Goal: Transaction & Acquisition: Purchase product/service

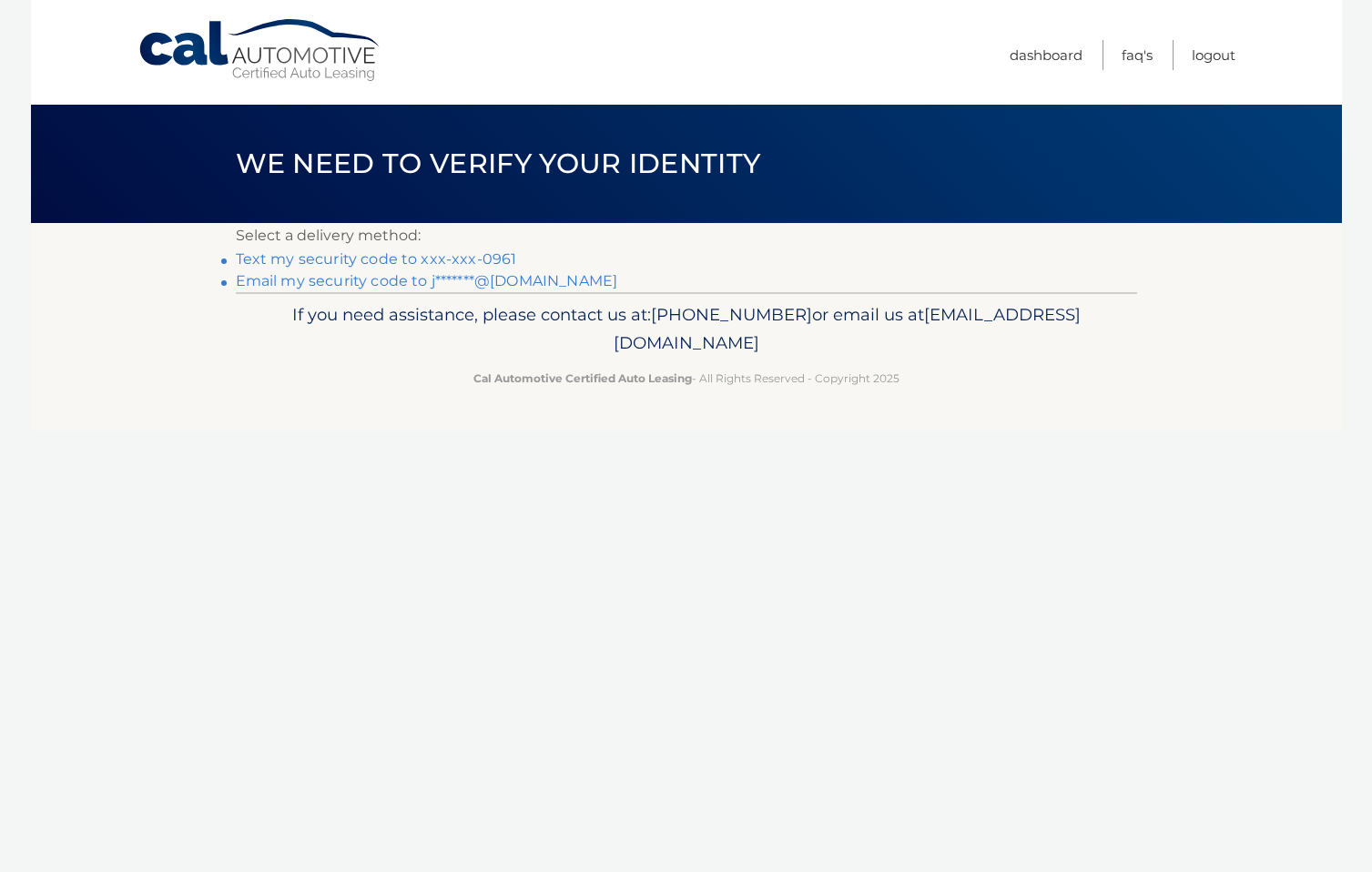
click at [486, 262] on link "Text my security code to xxx-xxx-0961" at bounding box center [377, 258] width 281 height 17
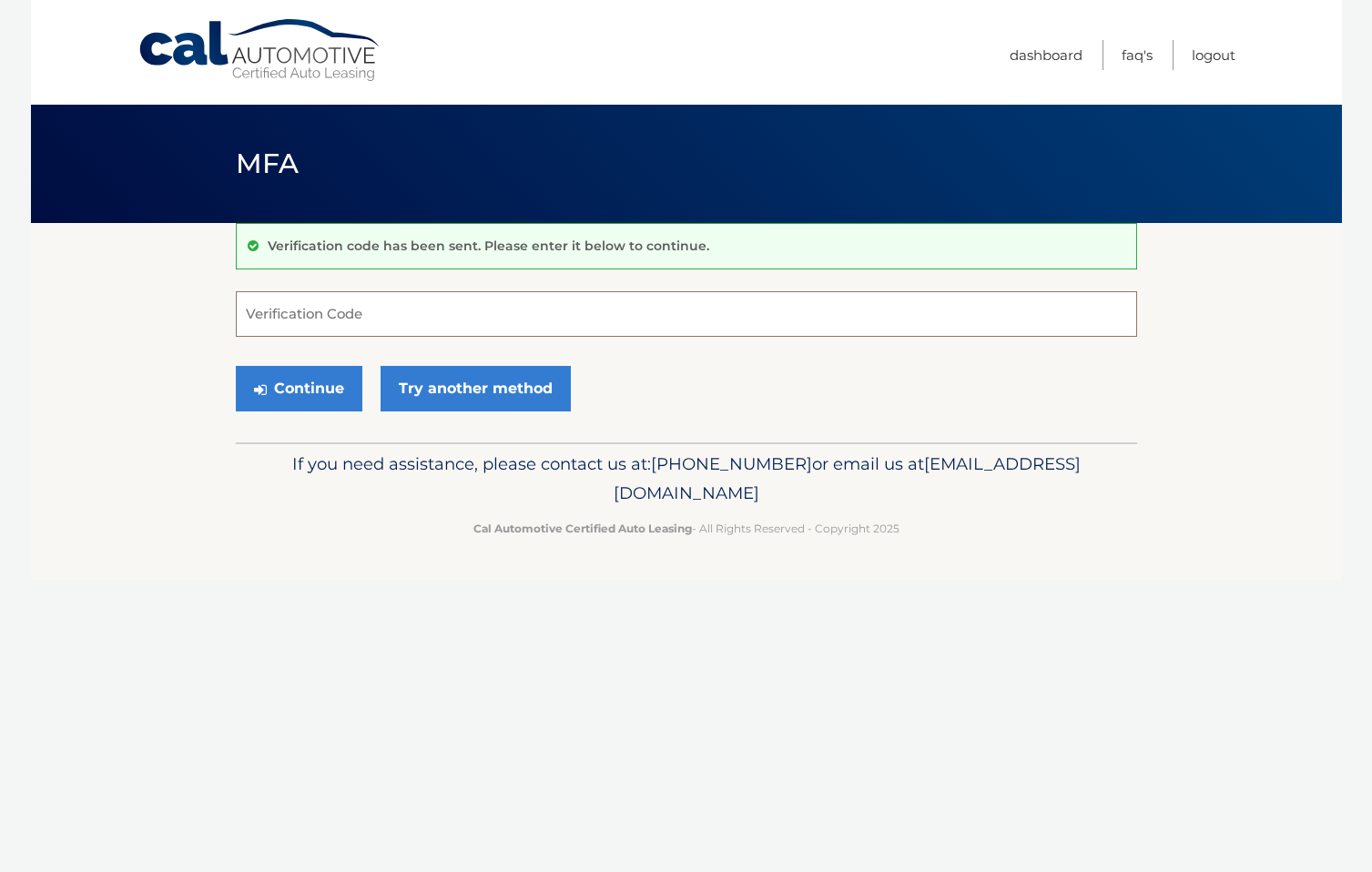
click at [358, 317] on input "Verification Code" at bounding box center [686, 314] width 901 height 46
type input "527347"
click at [306, 379] on button "Continue" at bounding box center [300, 389] width 127 height 46
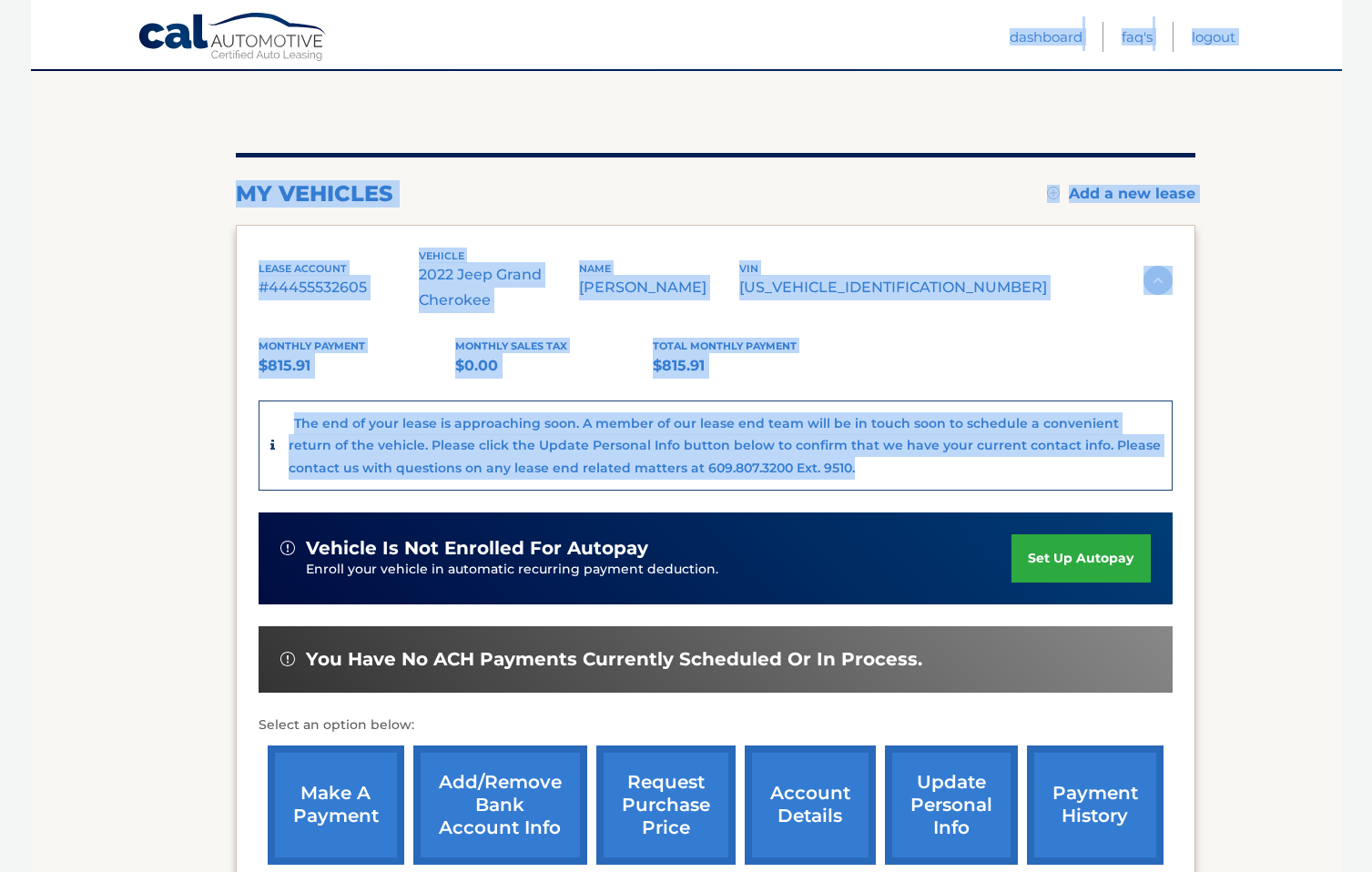
scroll to position [113, 0]
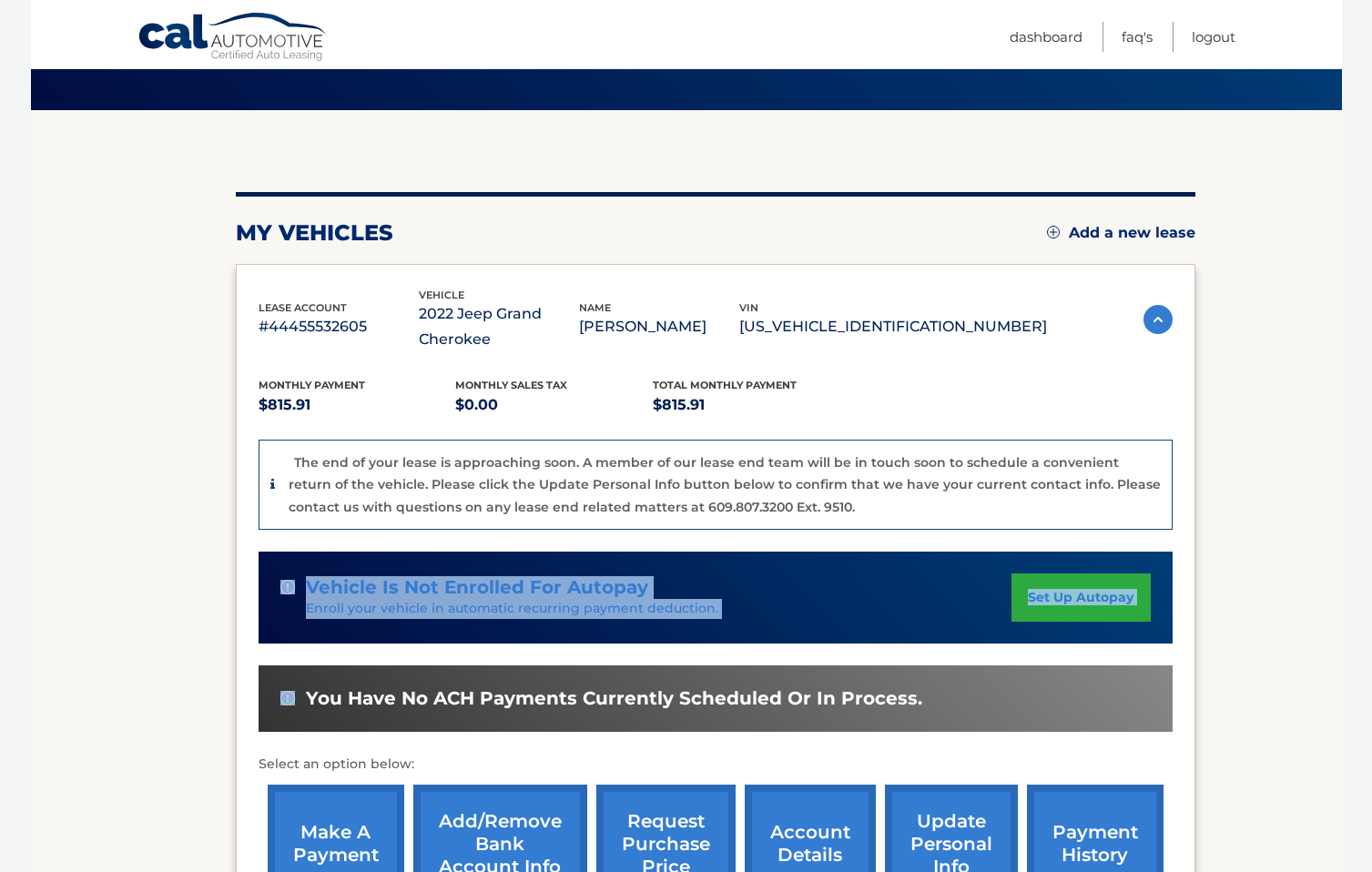
drag, startPoint x: 811, startPoint y: 252, endPoint x: 856, endPoint y: 653, distance: 403.5
click at [856, 647] on div "Monthly Payment $815.91 Monthly sales Tax $0.00 Total Monthly Payment $815.91 T…" at bounding box center [715, 632] width 913 height 561
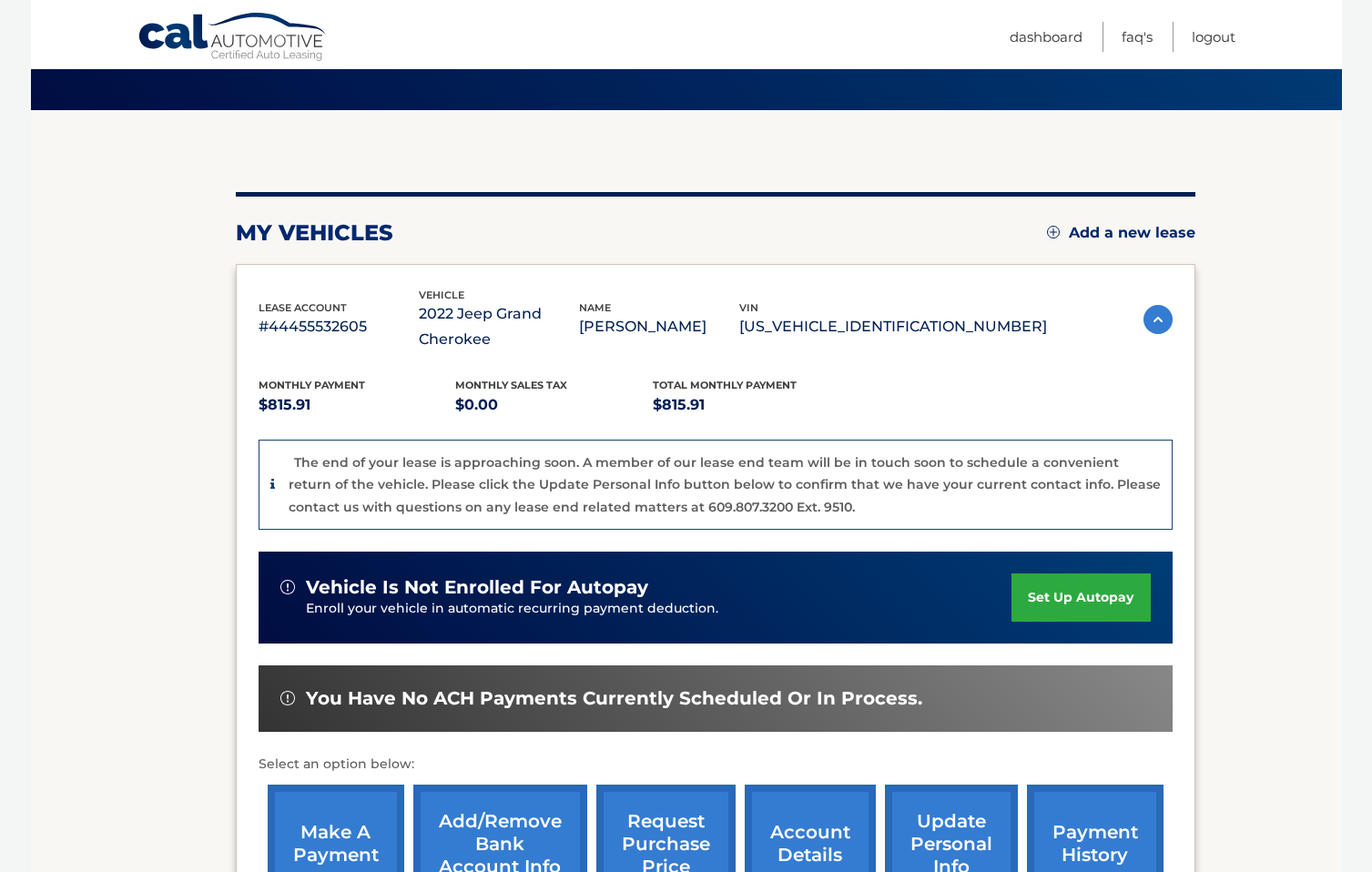
click at [849, 390] on div "Monthly Payment $815.91 Monthly sales Tax $0.00 Total Monthly Payment $815.91" at bounding box center [652, 397] width 788 height 41
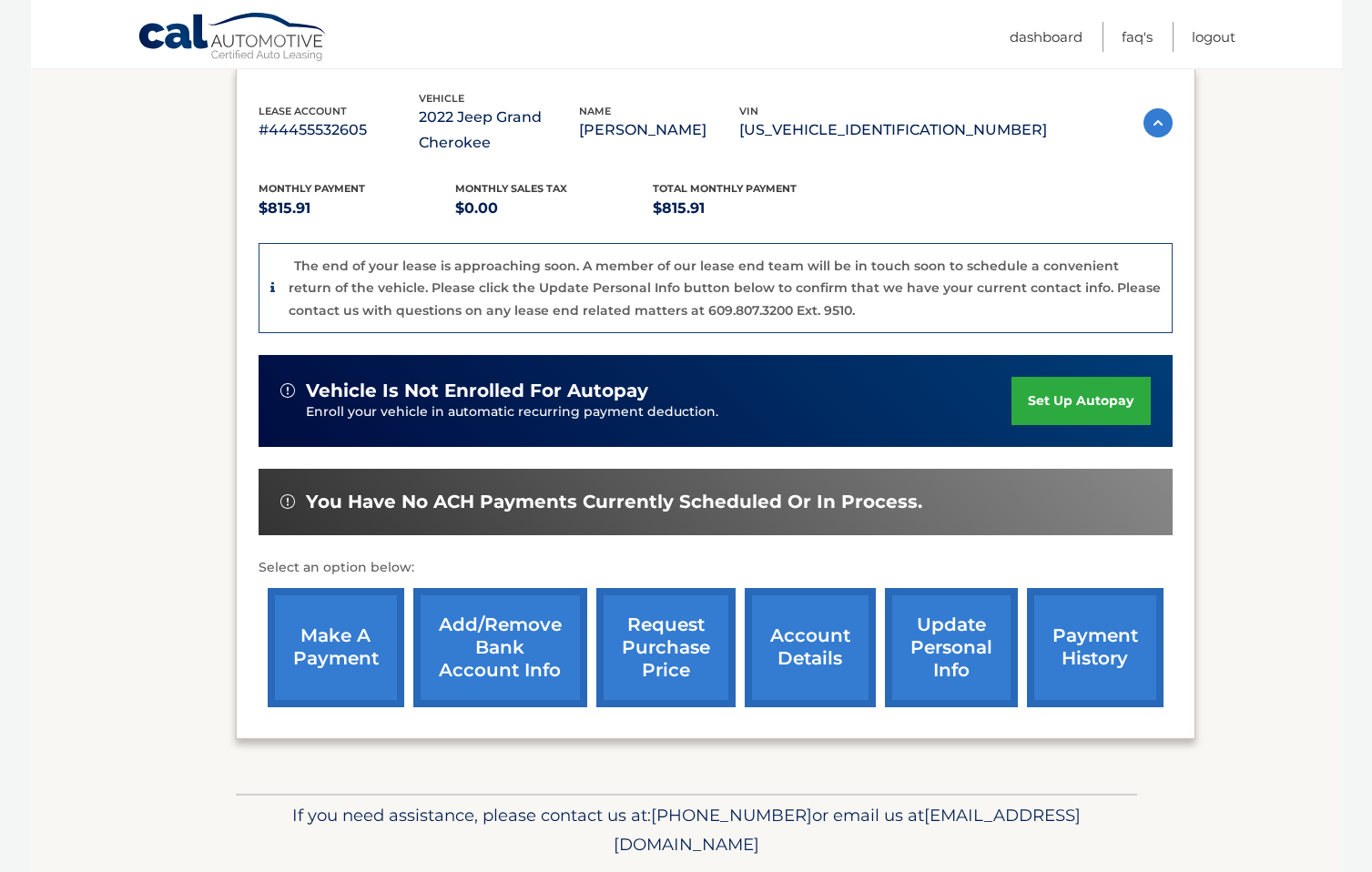
scroll to position [316, 0]
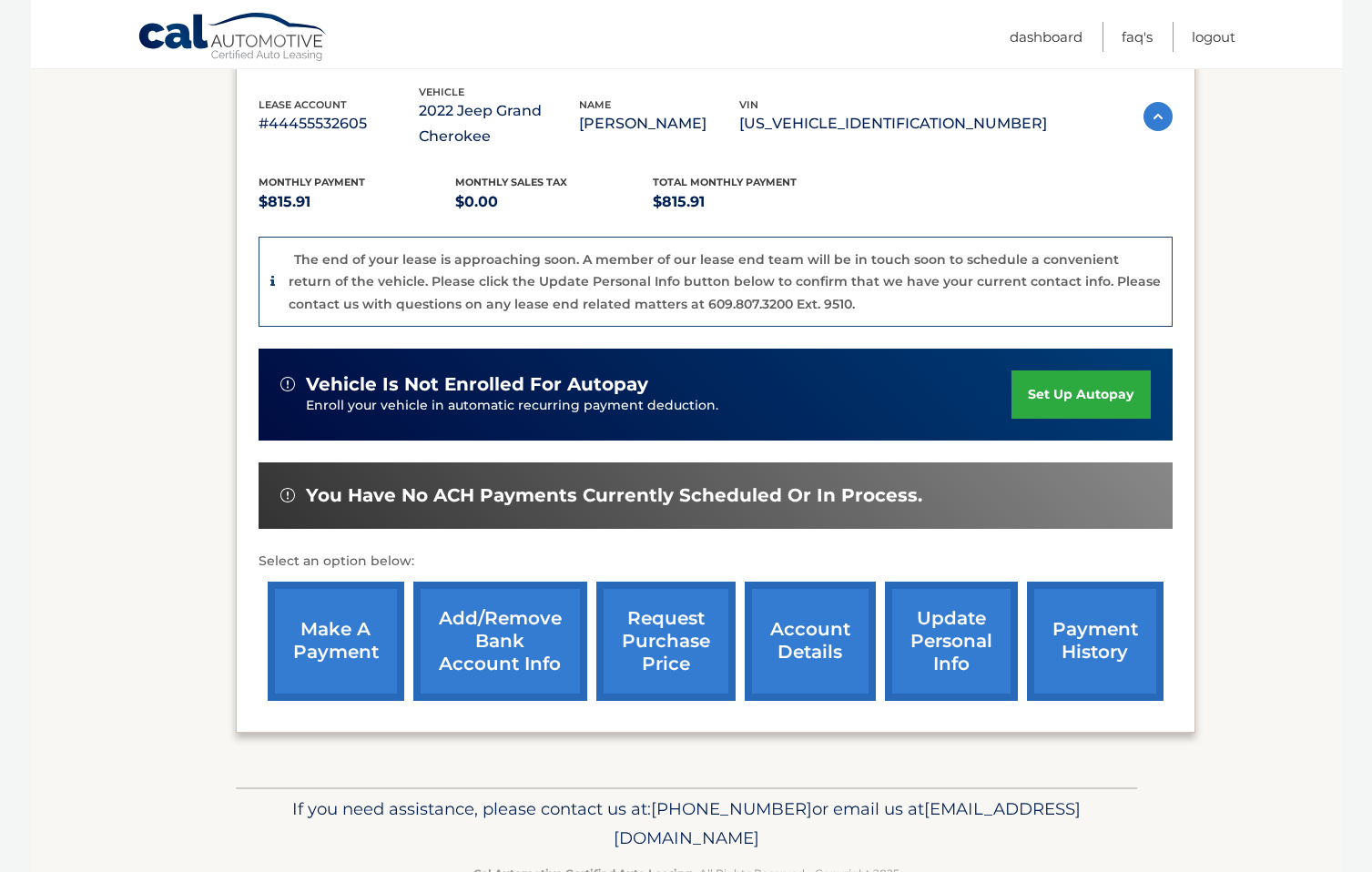
click at [336, 663] on link "make a payment" at bounding box center [335, 641] width 137 height 119
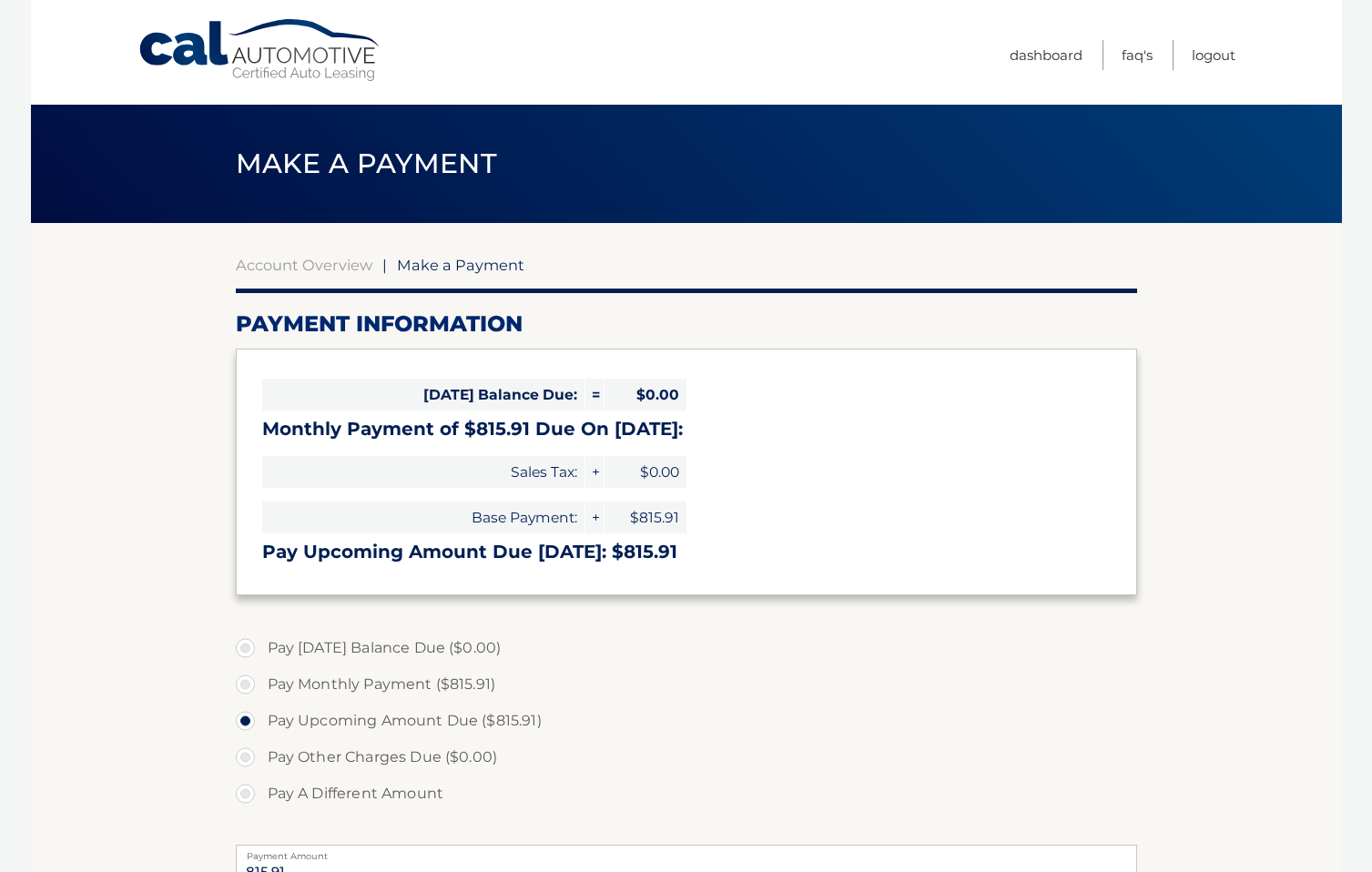
select select "NTA2MTc2YjItMGIxNy00ZTFkLTk2NzEtNTNhZjMzM2RlZDY1"
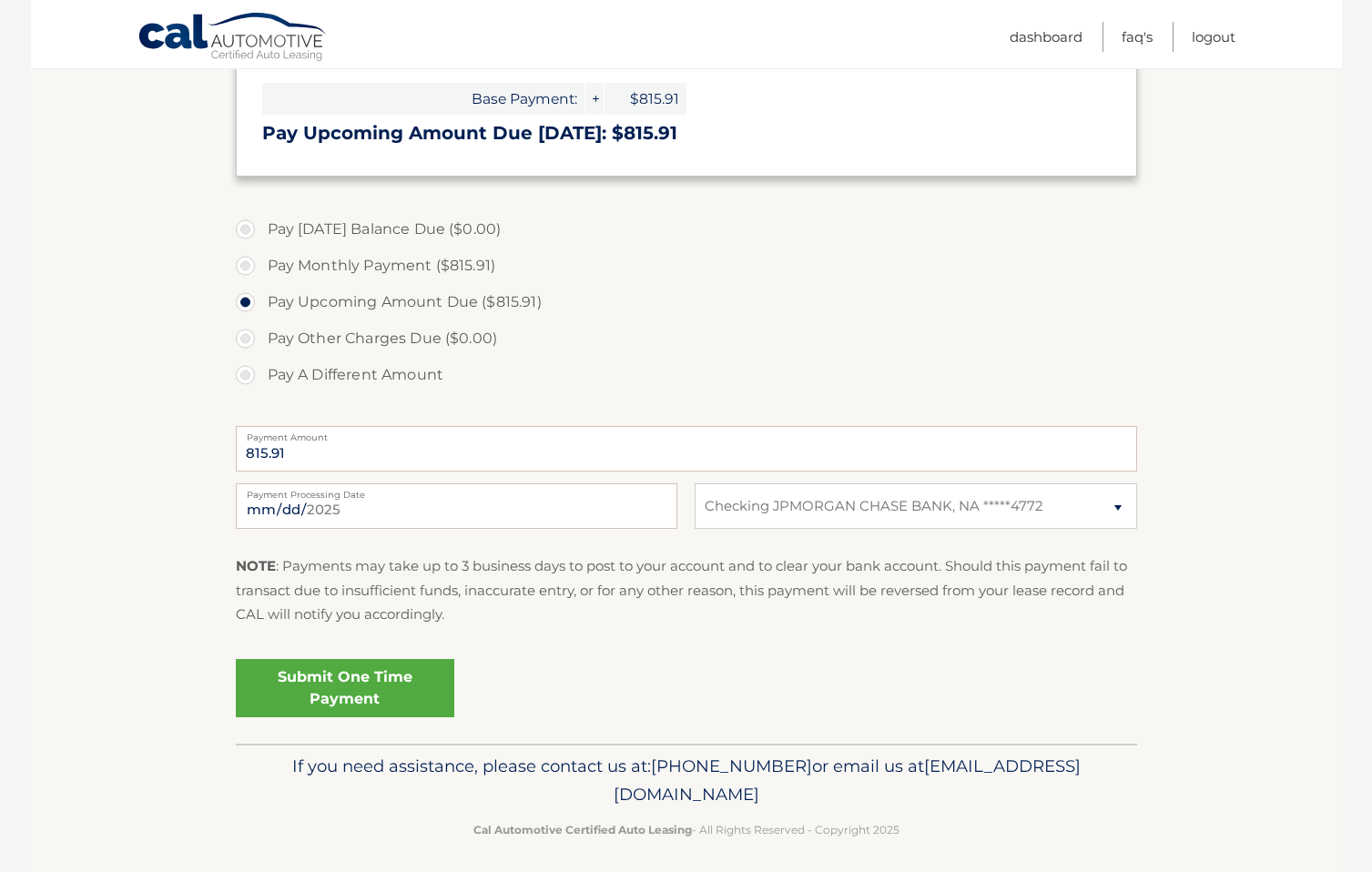
scroll to position [429, 0]
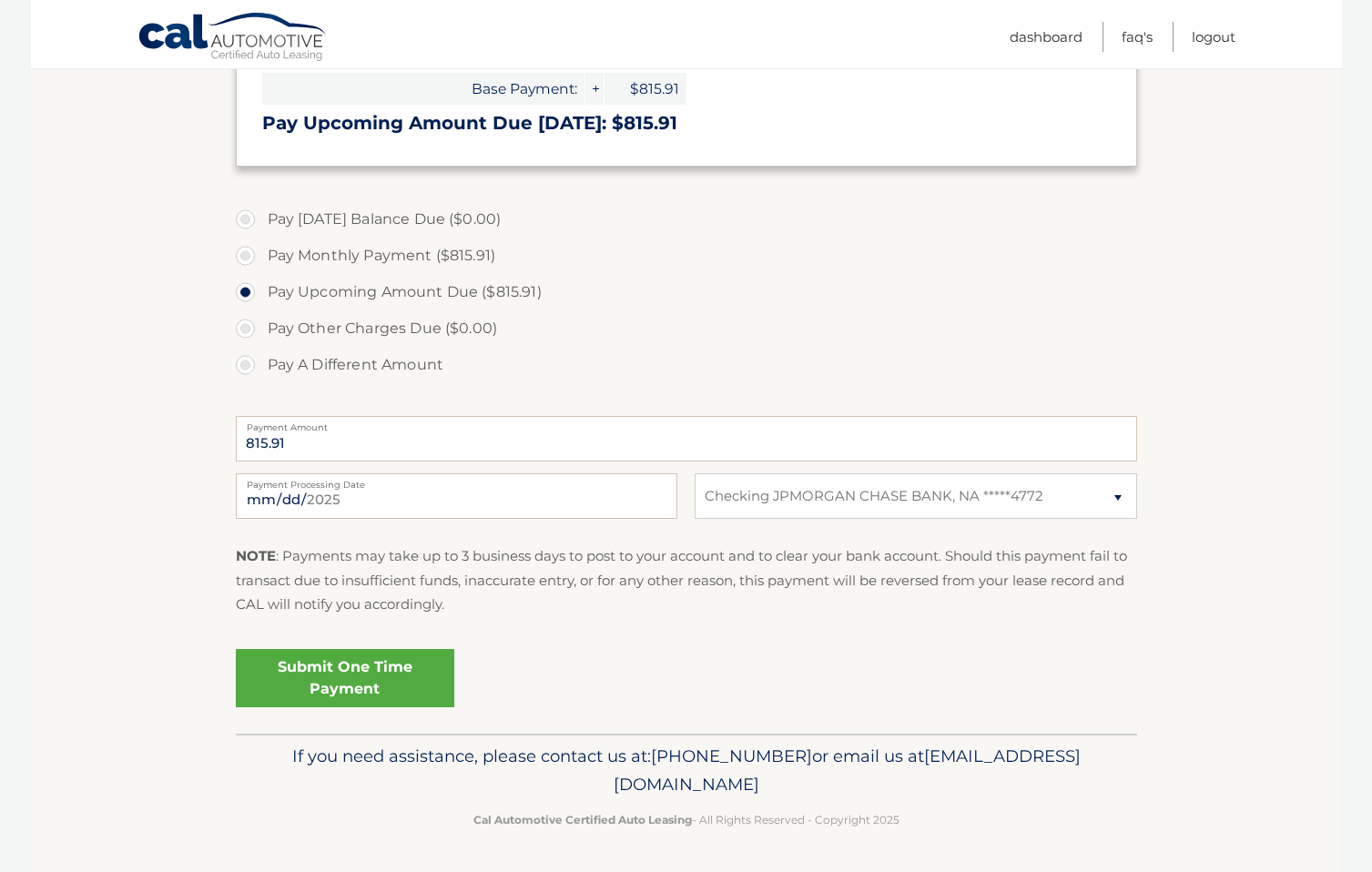
click at [341, 684] on link "Submit One Time Payment" at bounding box center [346, 677] width 219 height 58
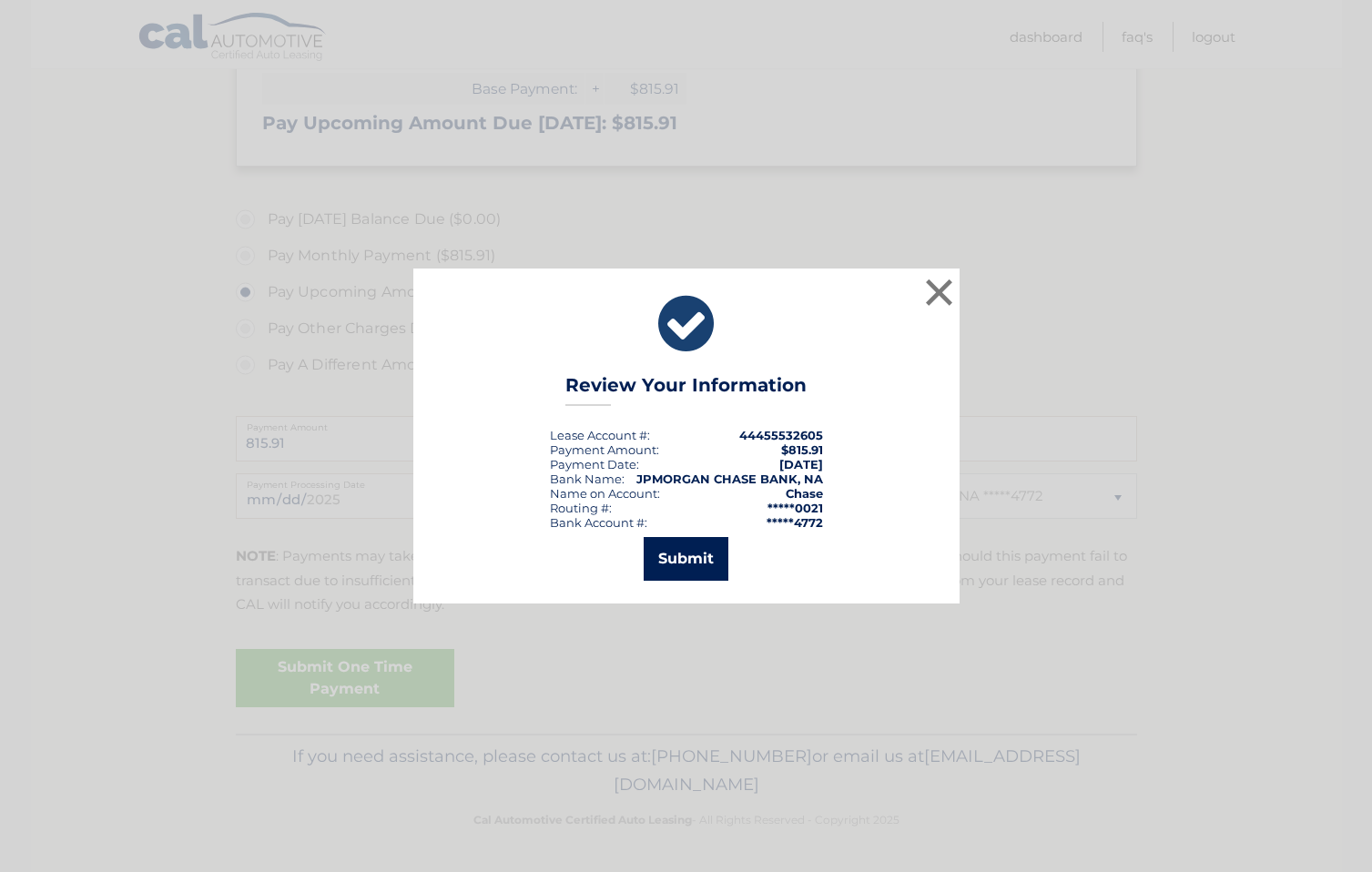
click at [678, 555] on button "Submit" at bounding box center [686, 559] width 85 height 44
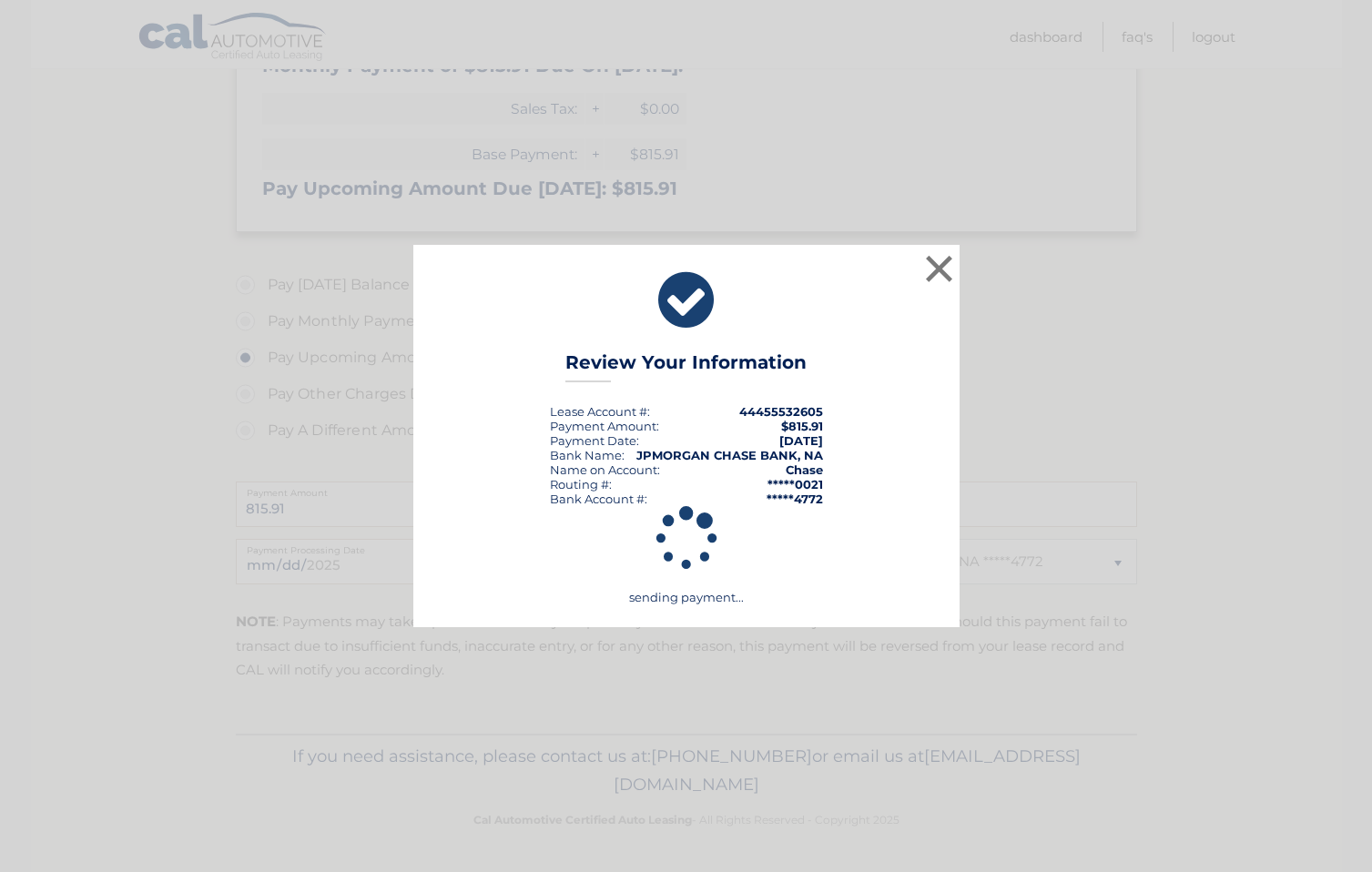
scroll to position [363, 0]
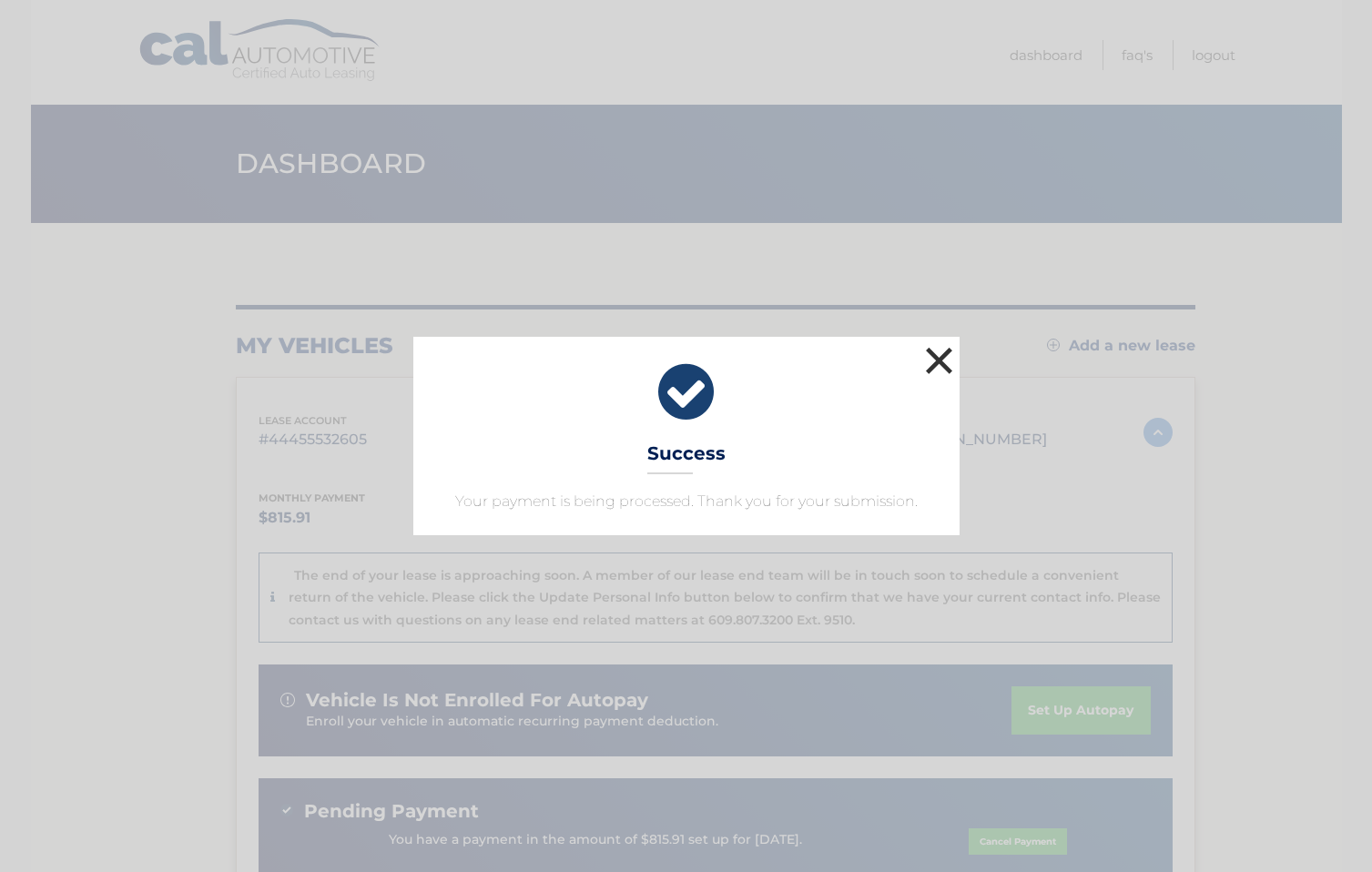
click at [937, 361] on button "×" at bounding box center [939, 360] width 37 height 37
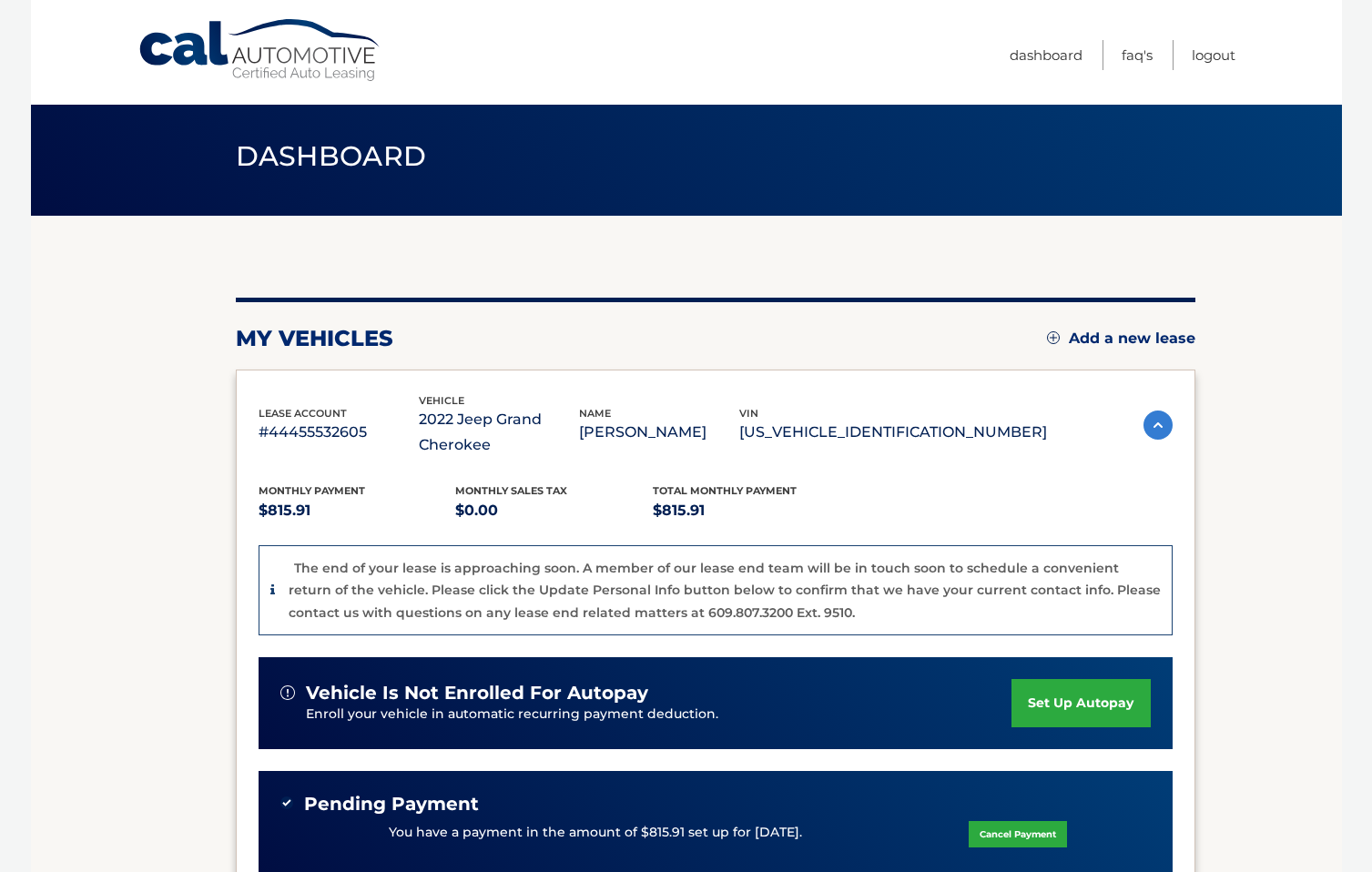
scroll to position [6, 0]
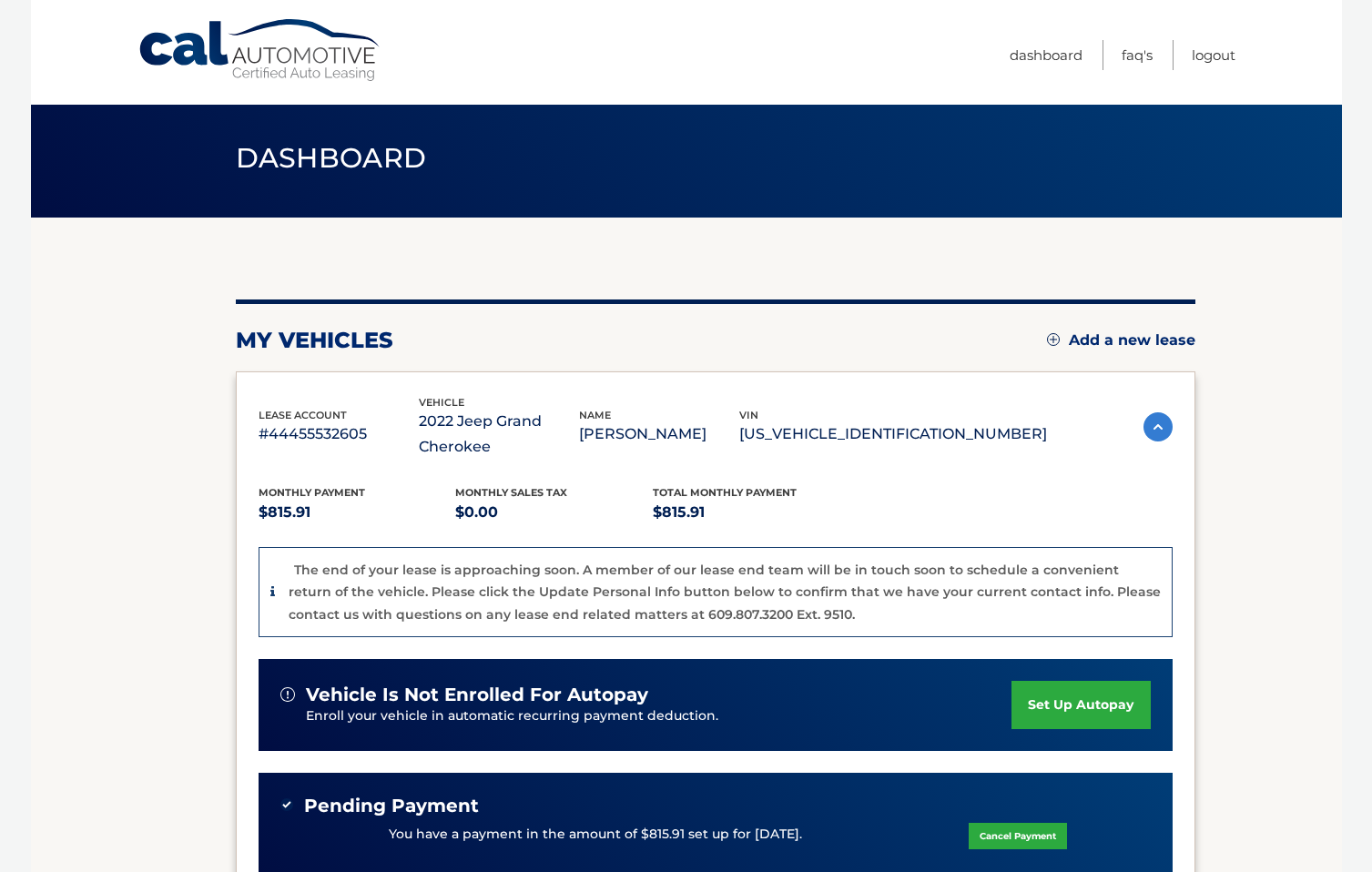
click at [276, 66] on link "Cal Automotive" at bounding box center [260, 51] width 245 height 64
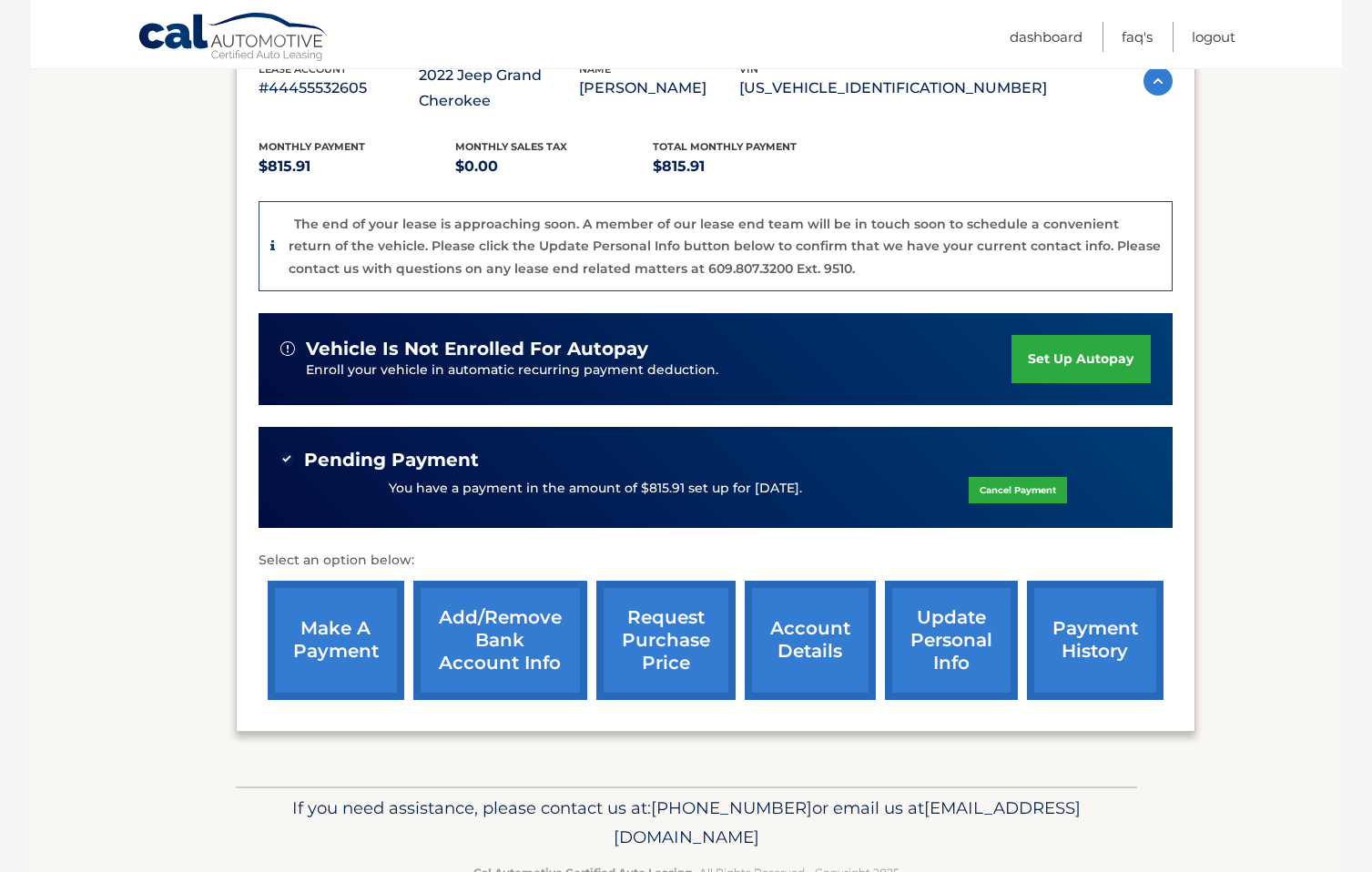
scroll to position [305, 0]
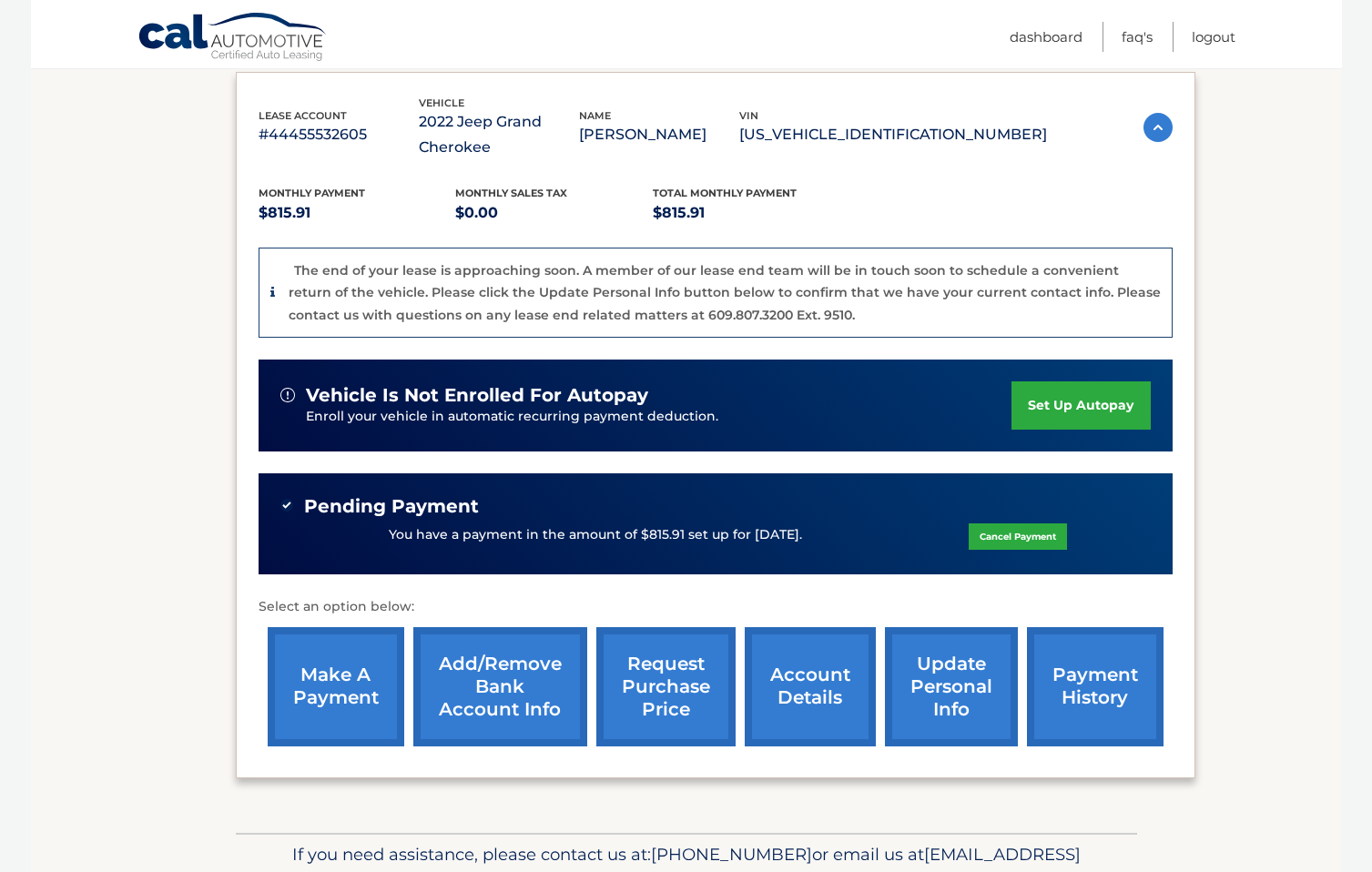
click at [800, 696] on link "account details" at bounding box center [810, 686] width 131 height 119
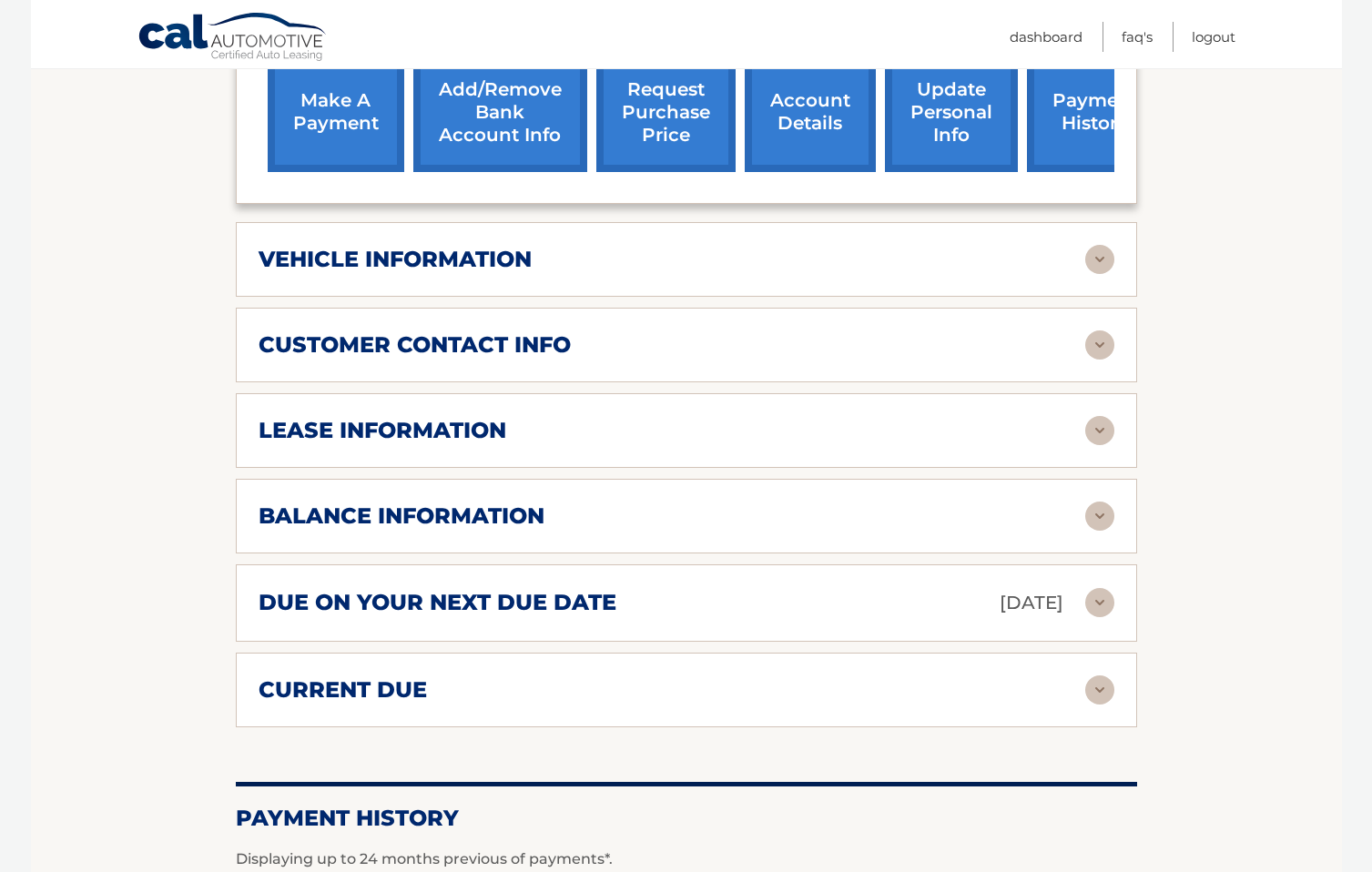
scroll to position [796, 0]
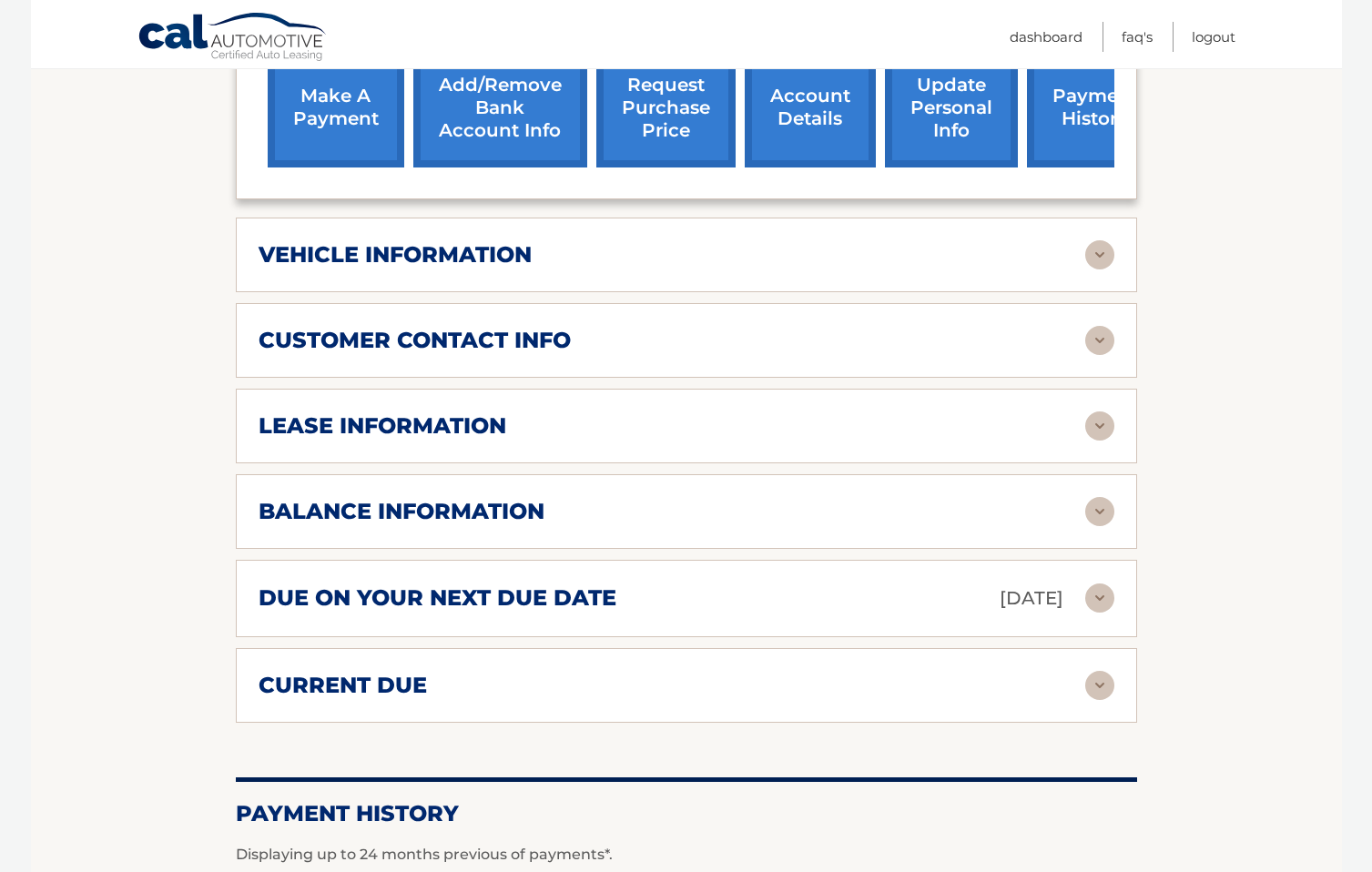
click at [704, 243] on div "vehicle information" at bounding box center [671, 255] width 826 height 28
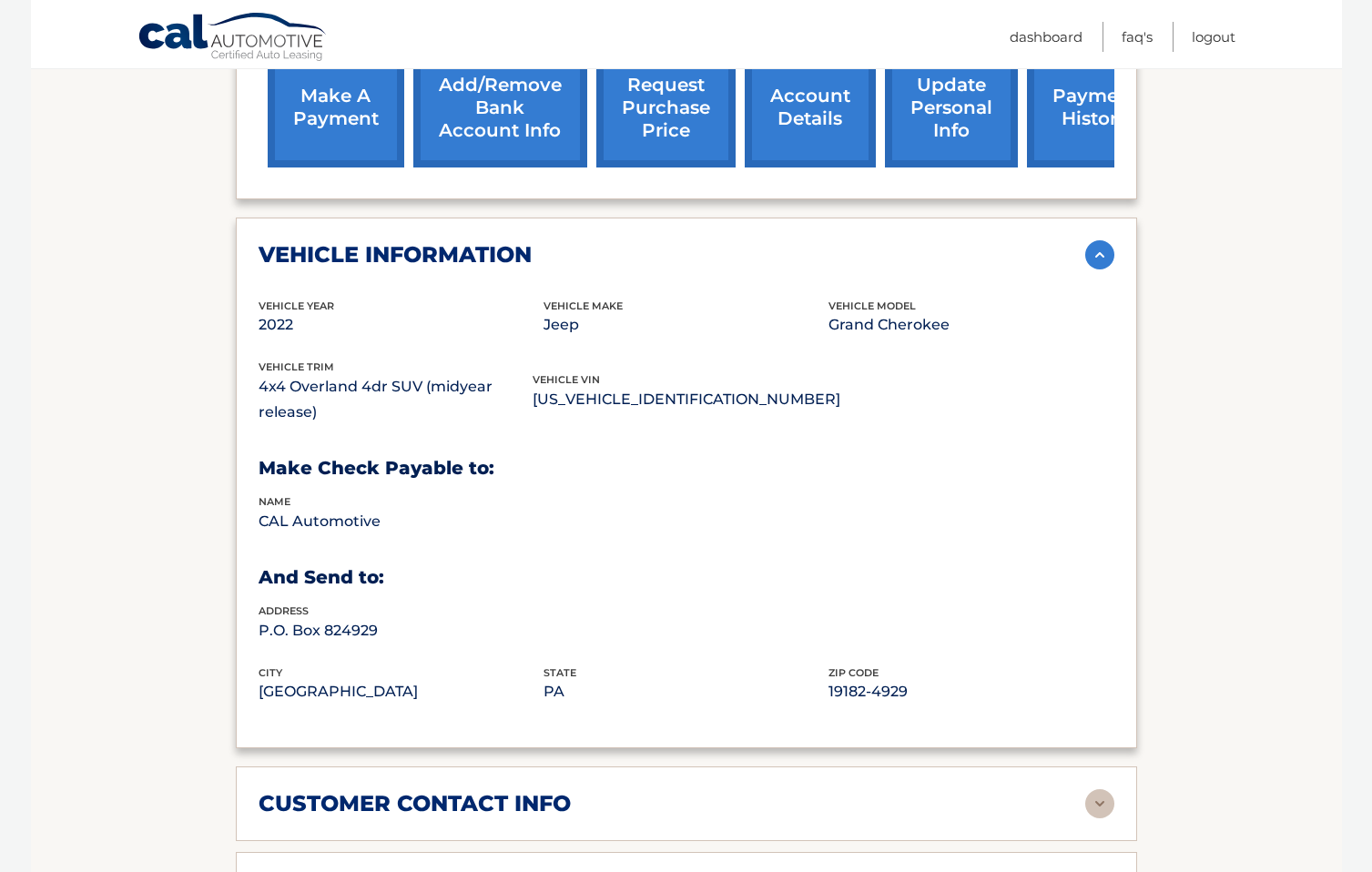
click at [704, 243] on div "vehicle information" at bounding box center [671, 255] width 826 height 28
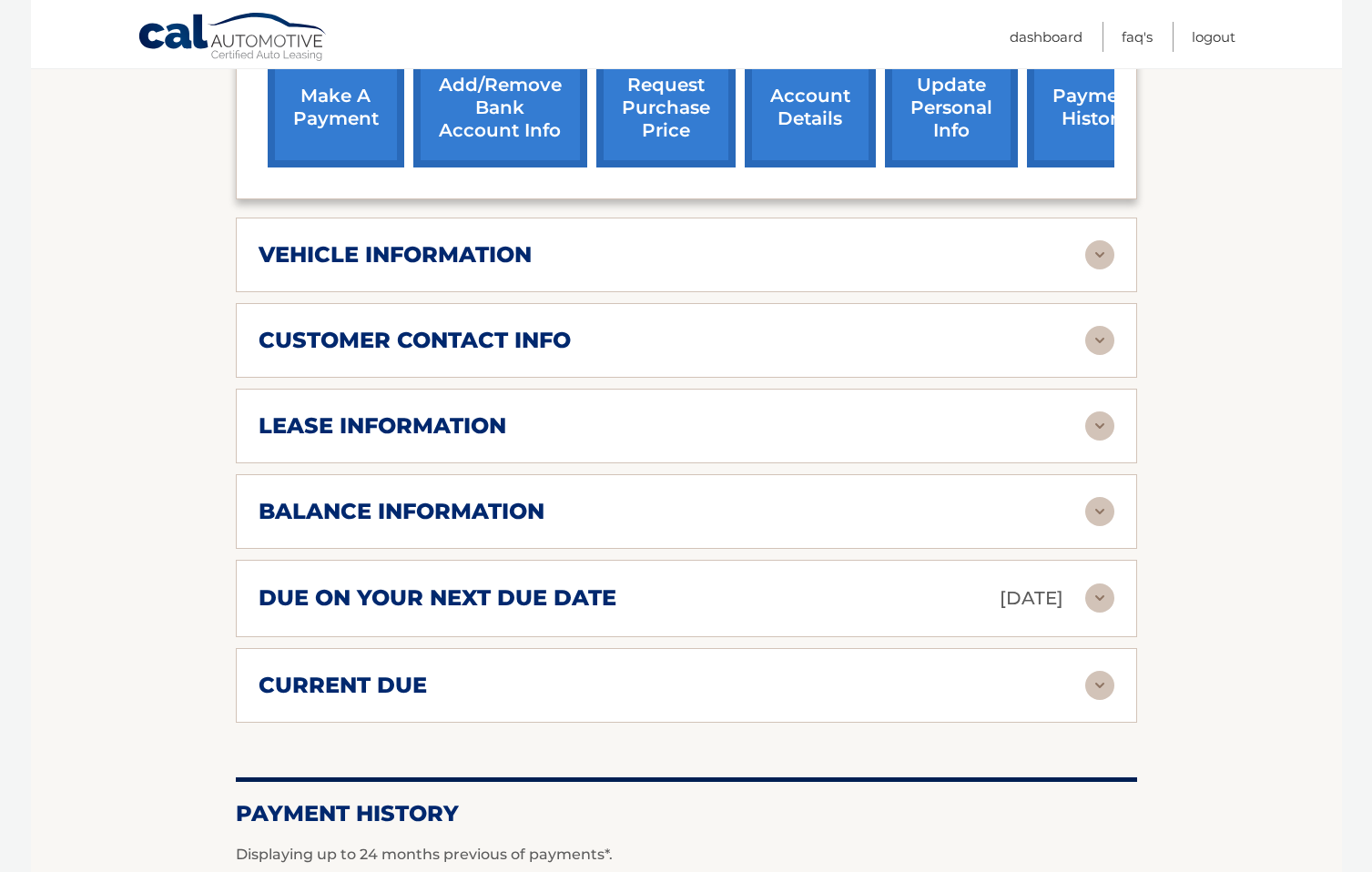
click at [607, 429] on div "lease information" at bounding box center [671, 426] width 826 height 28
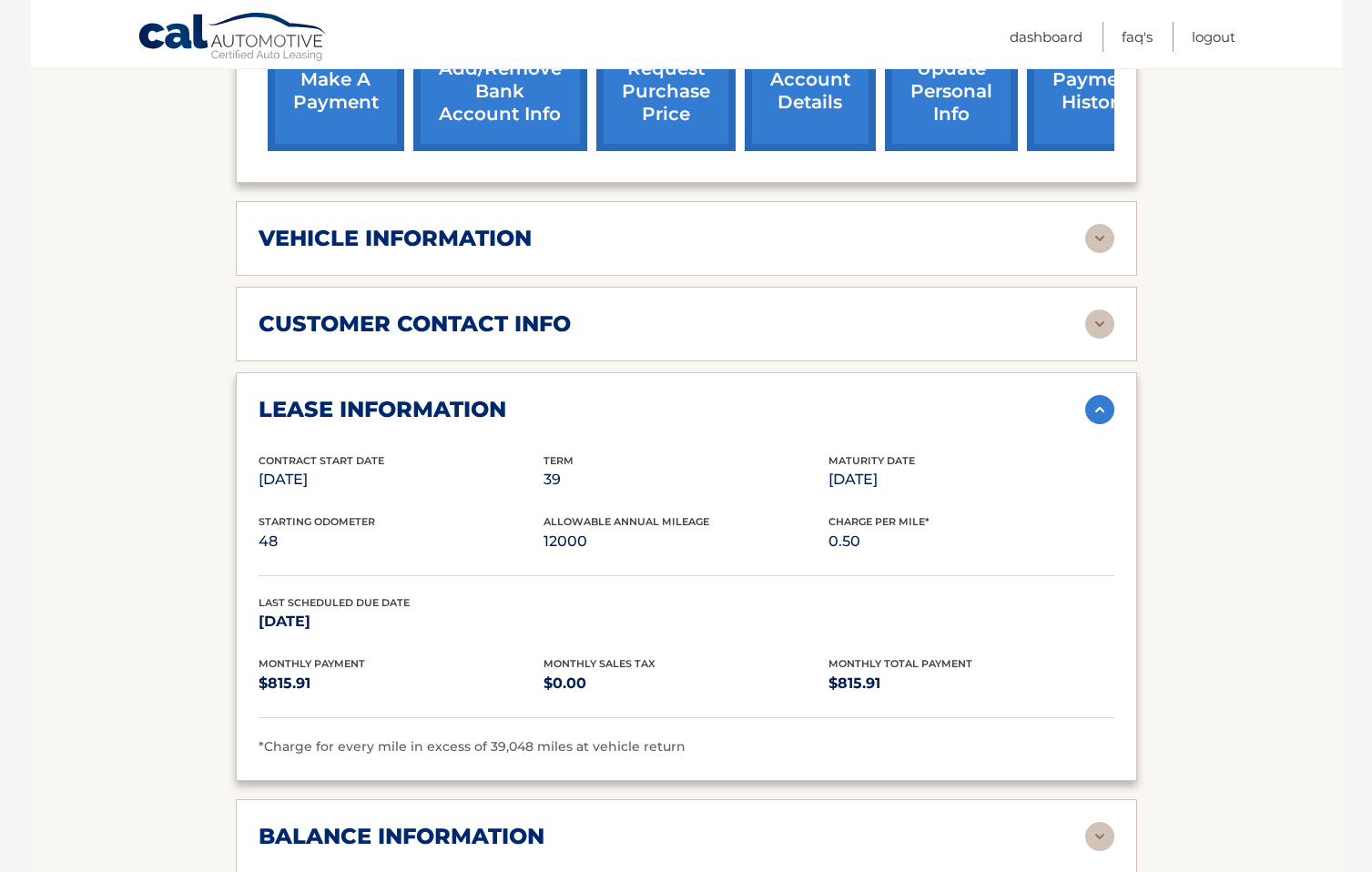
scroll to position [816, 0]
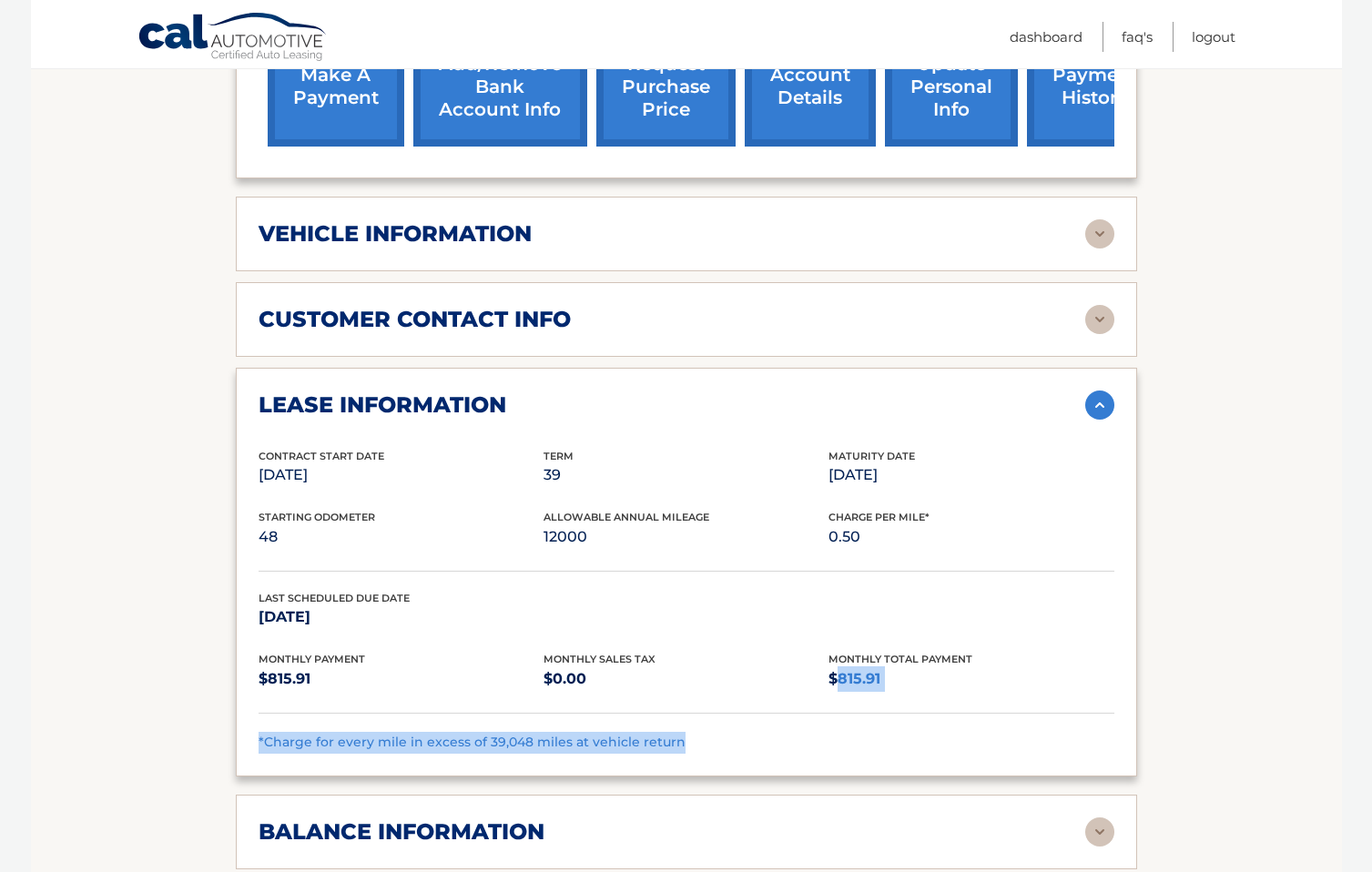
drag, startPoint x: 615, startPoint y: 773, endPoint x: 848, endPoint y: 705, distance: 242.7
click at [846, 697] on div "lease account #44455532605 vehicle 2022 Jeep Grand Cherokee name [PERSON_NAME] …" at bounding box center [686, 313] width 901 height 1459
click at [829, 705] on div "Monthly Payment $815.91 Monthly Sales Tax $0.00 Monthly Total Payment $815.91" at bounding box center [686, 681] width 856 height 62
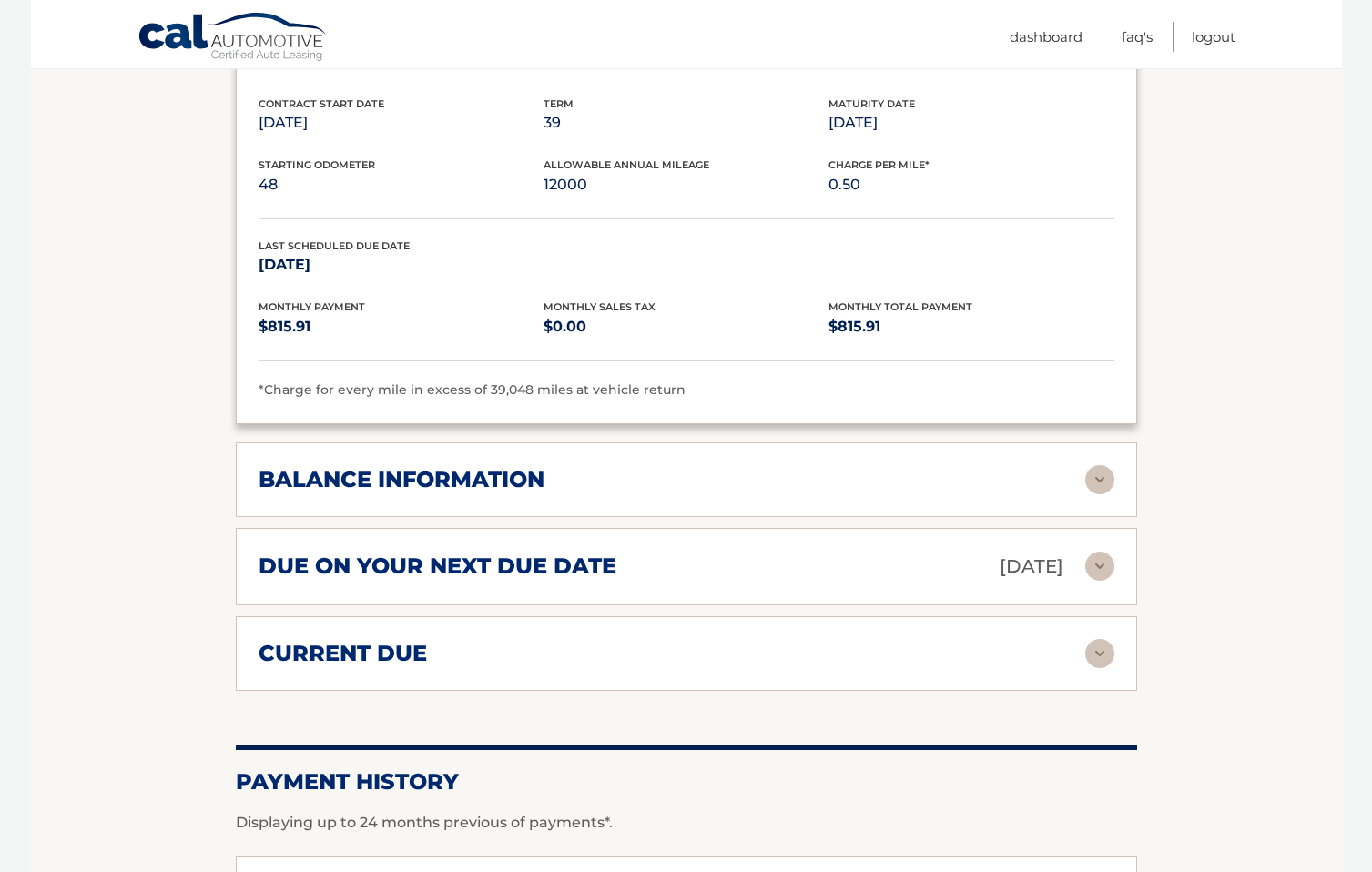
scroll to position [1172, 0]
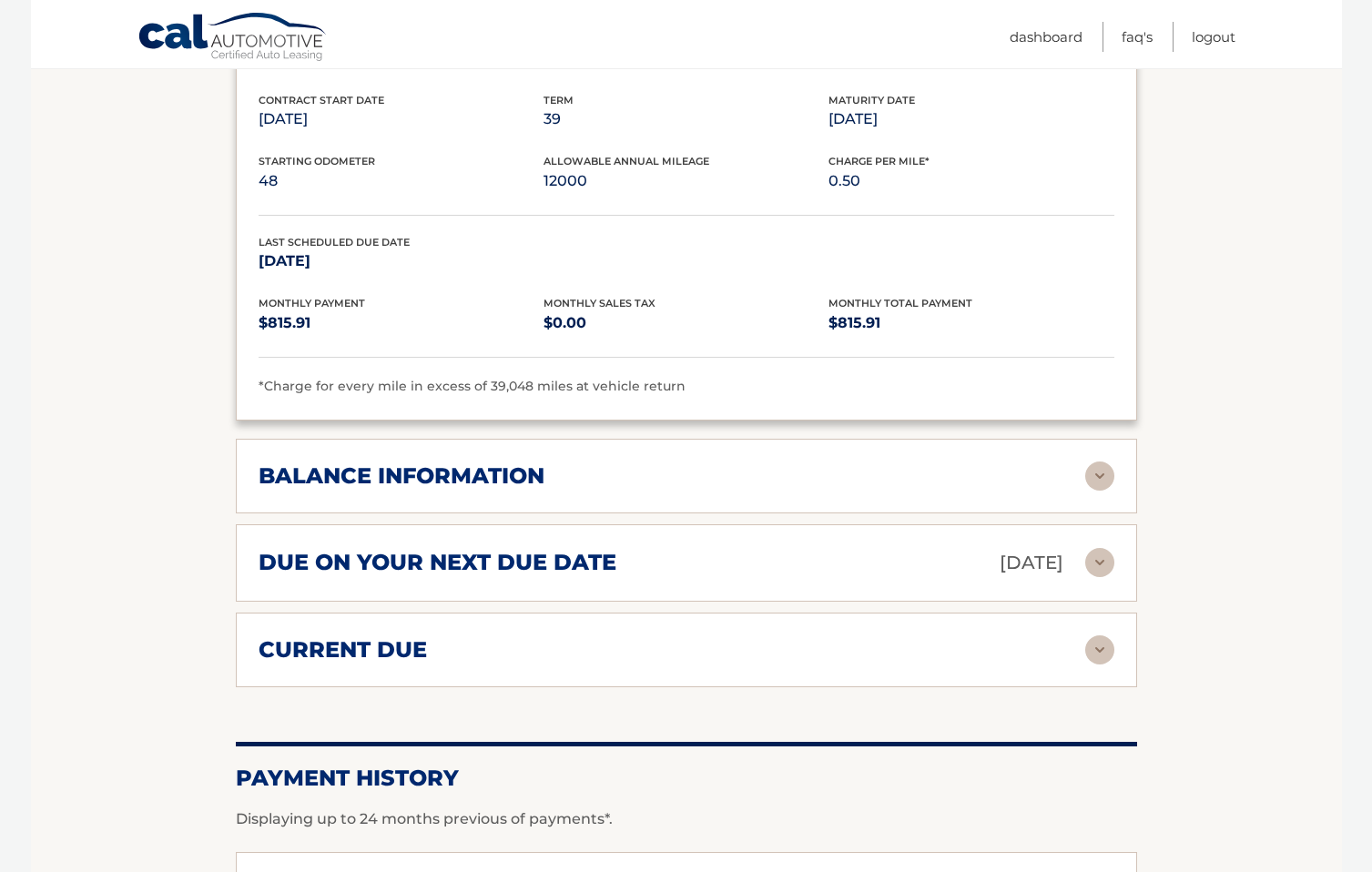
click at [819, 474] on div "balance information" at bounding box center [671, 476] width 826 height 28
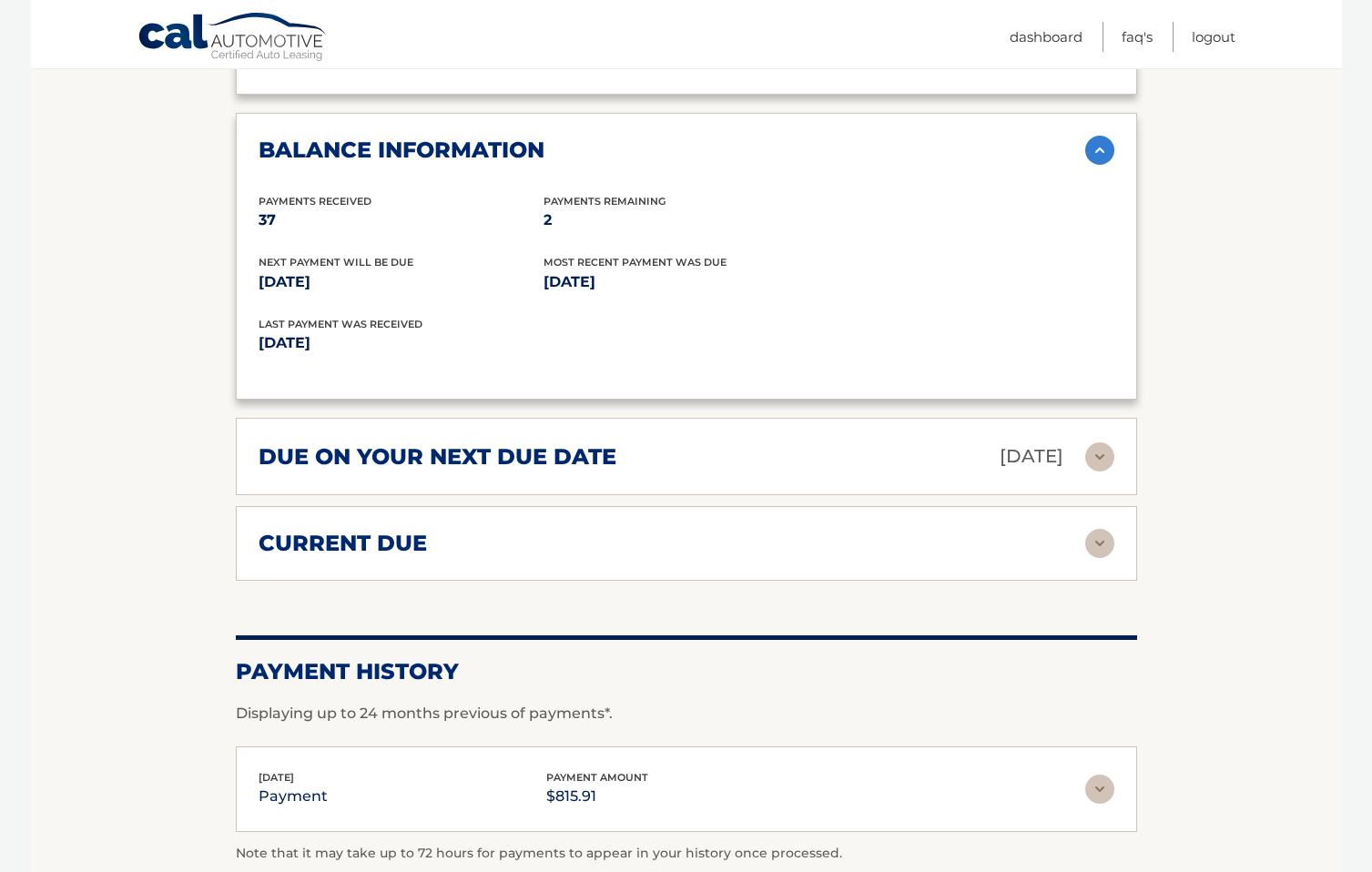
scroll to position [1501, 0]
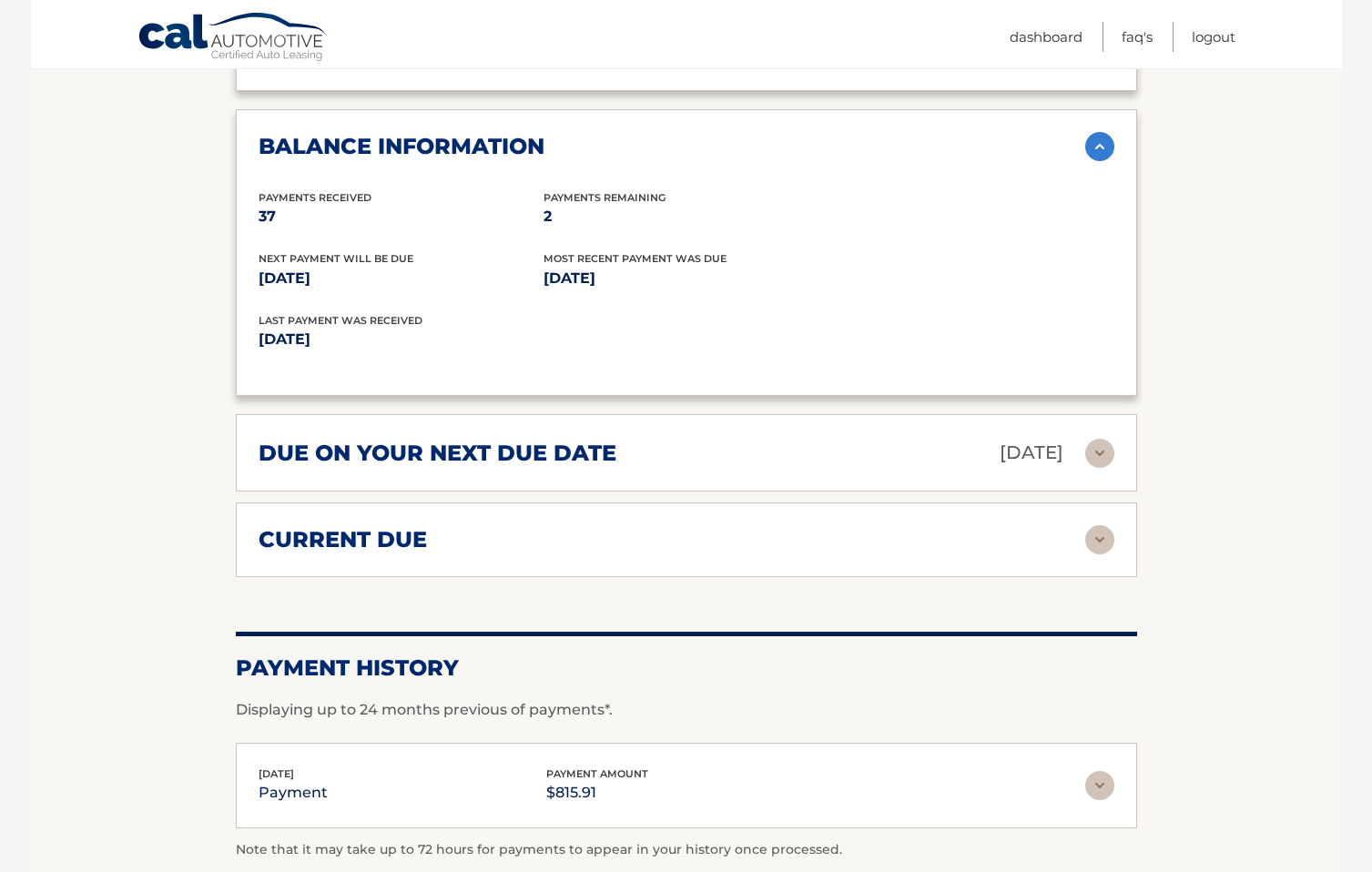
click at [698, 455] on div "due on your next due date [DATE]" at bounding box center [671, 452] width 826 height 32
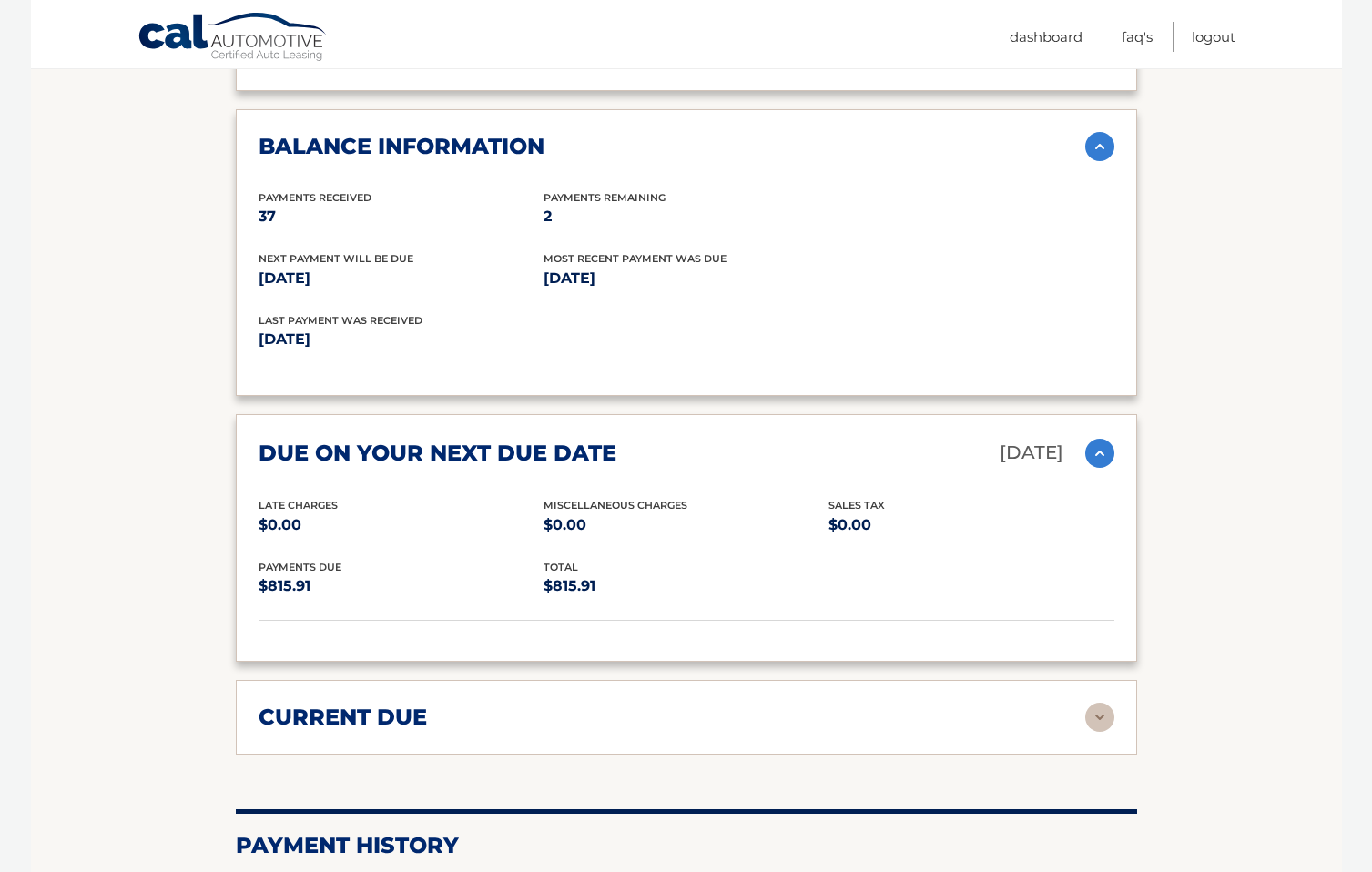
click at [652, 708] on div "current due" at bounding box center [671, 718] width 826 height 28
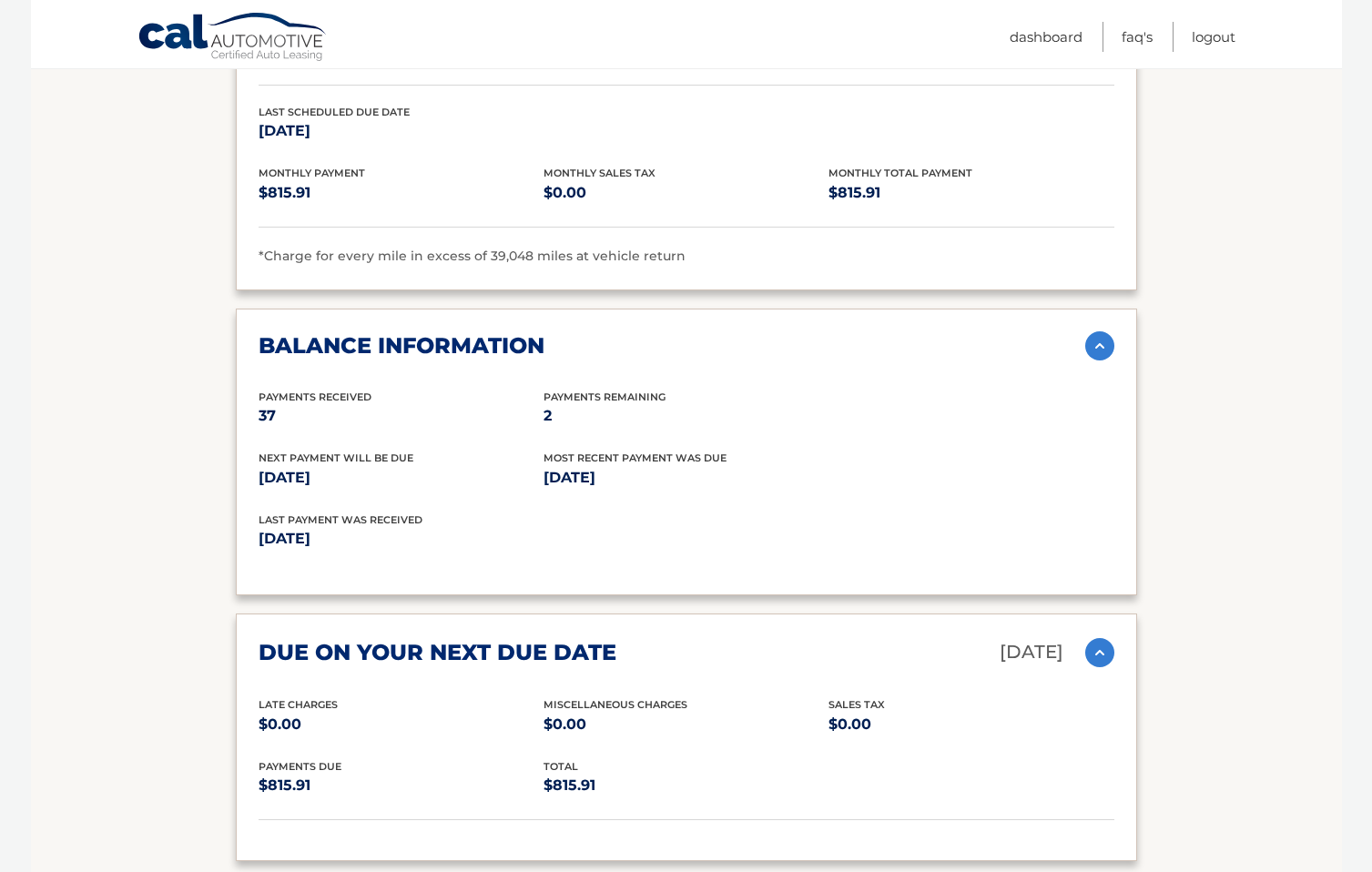
scroll to position [2042, 0]
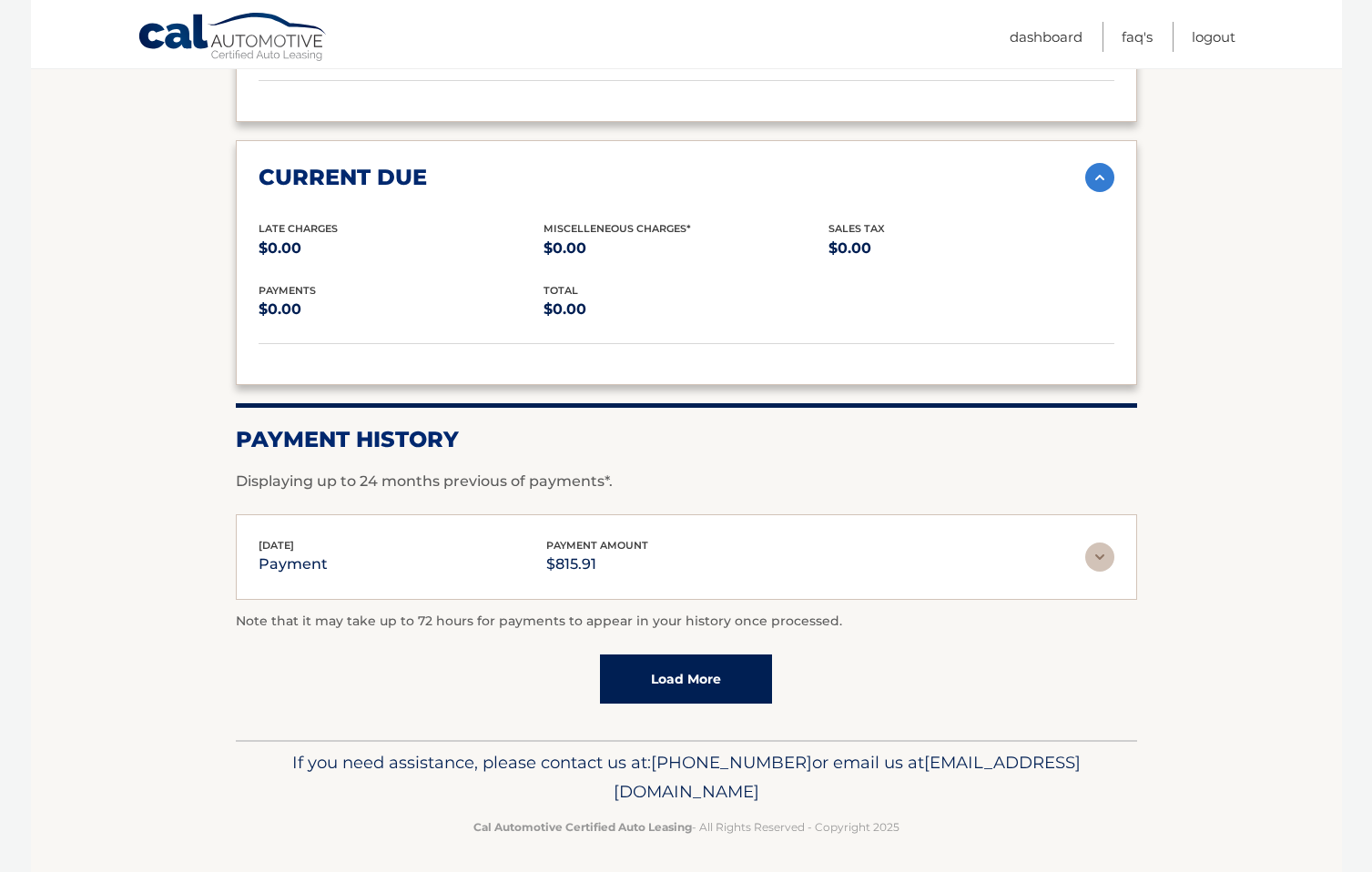
click at [666, 664] on link "Load More" at bounding box center [686, 678] width 172 height 49
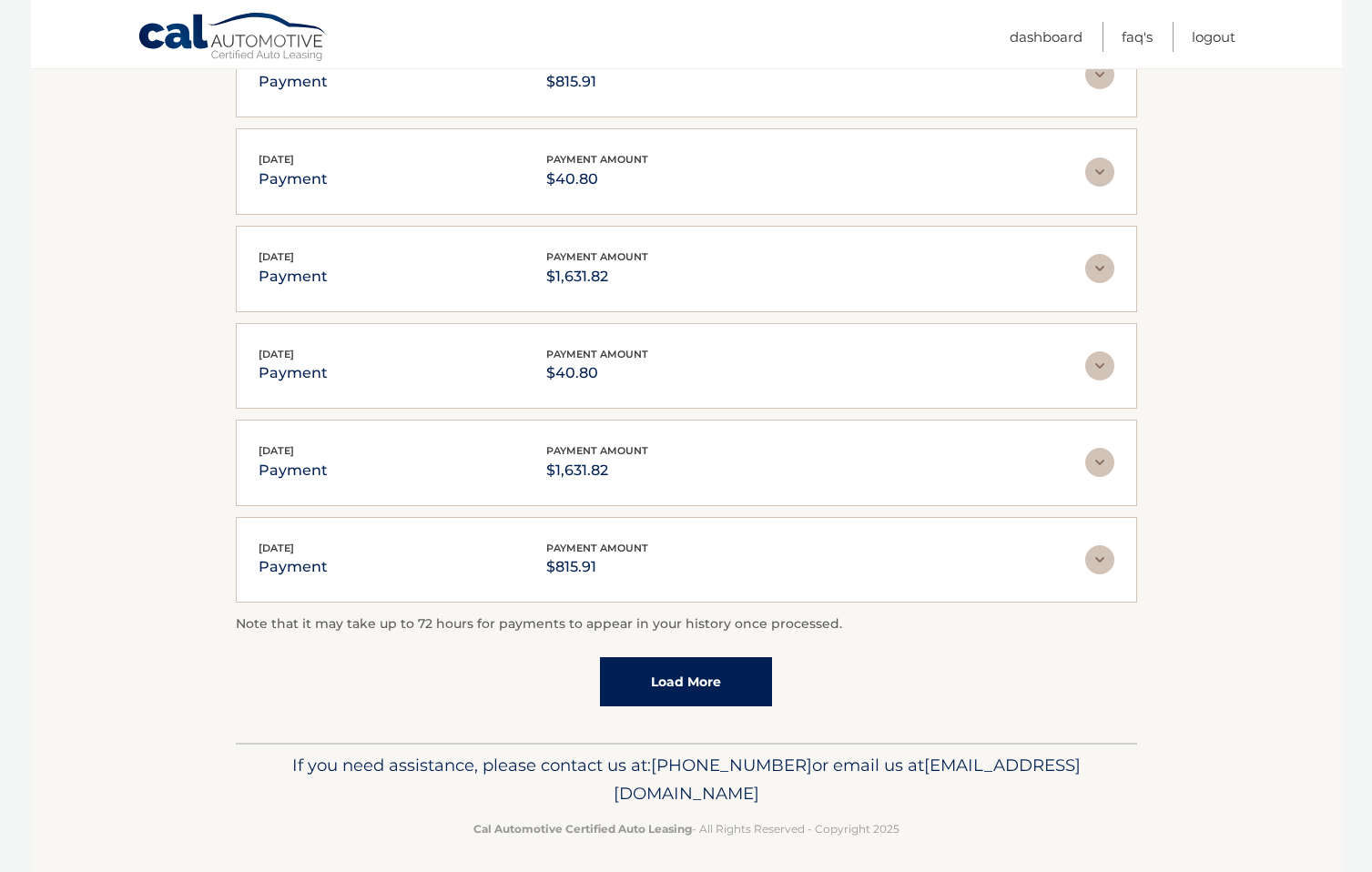
click at [666, 664] on link "Load More" at bounding box center [686, 681] width 172 height 49
click at [666, 664] on link "Load More" at bounding box center [686, 684] width 172 height 49
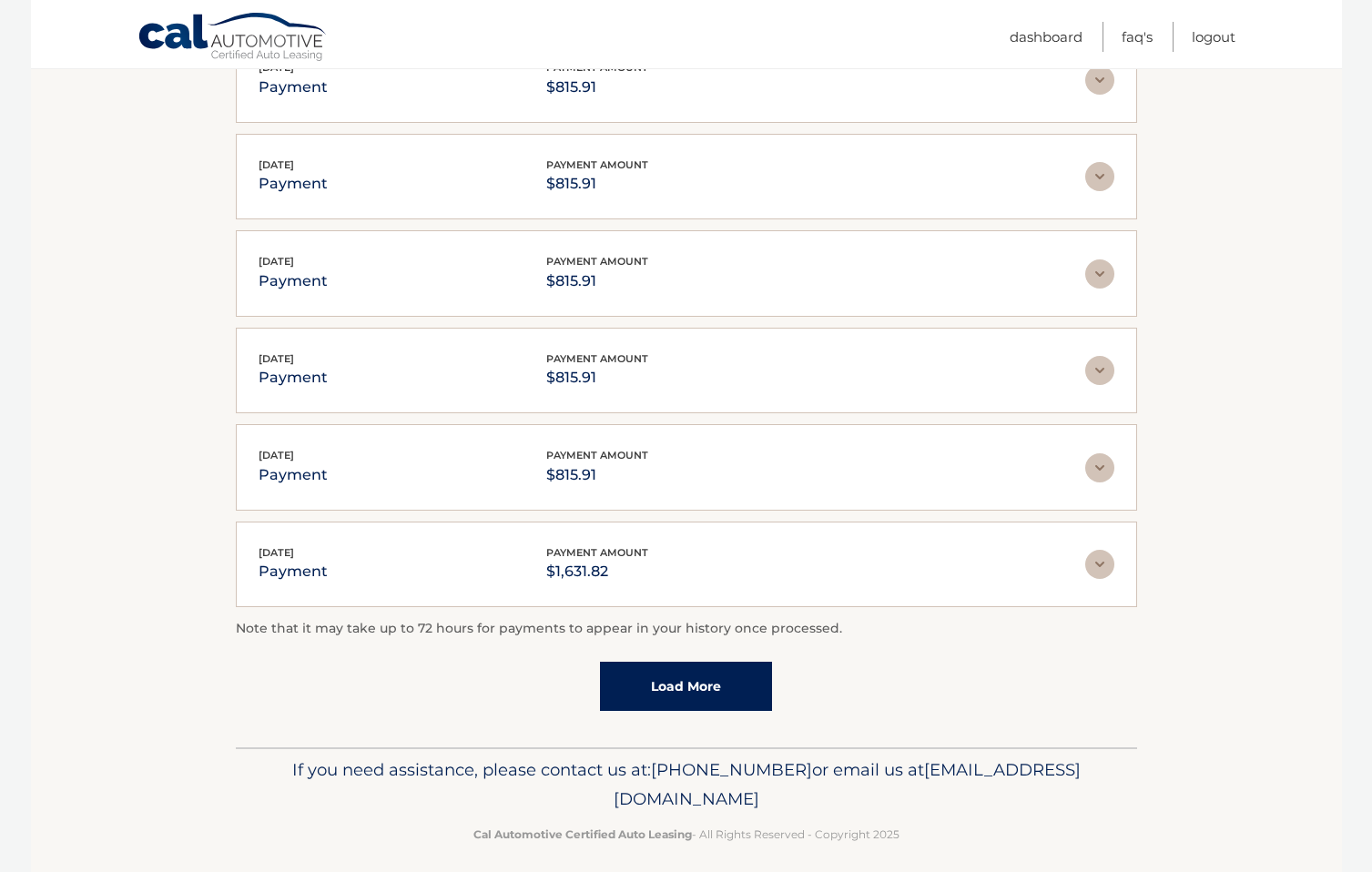
click at [666, 664] on link "Load More" at bounding box center [686, 685] width 172 height 49
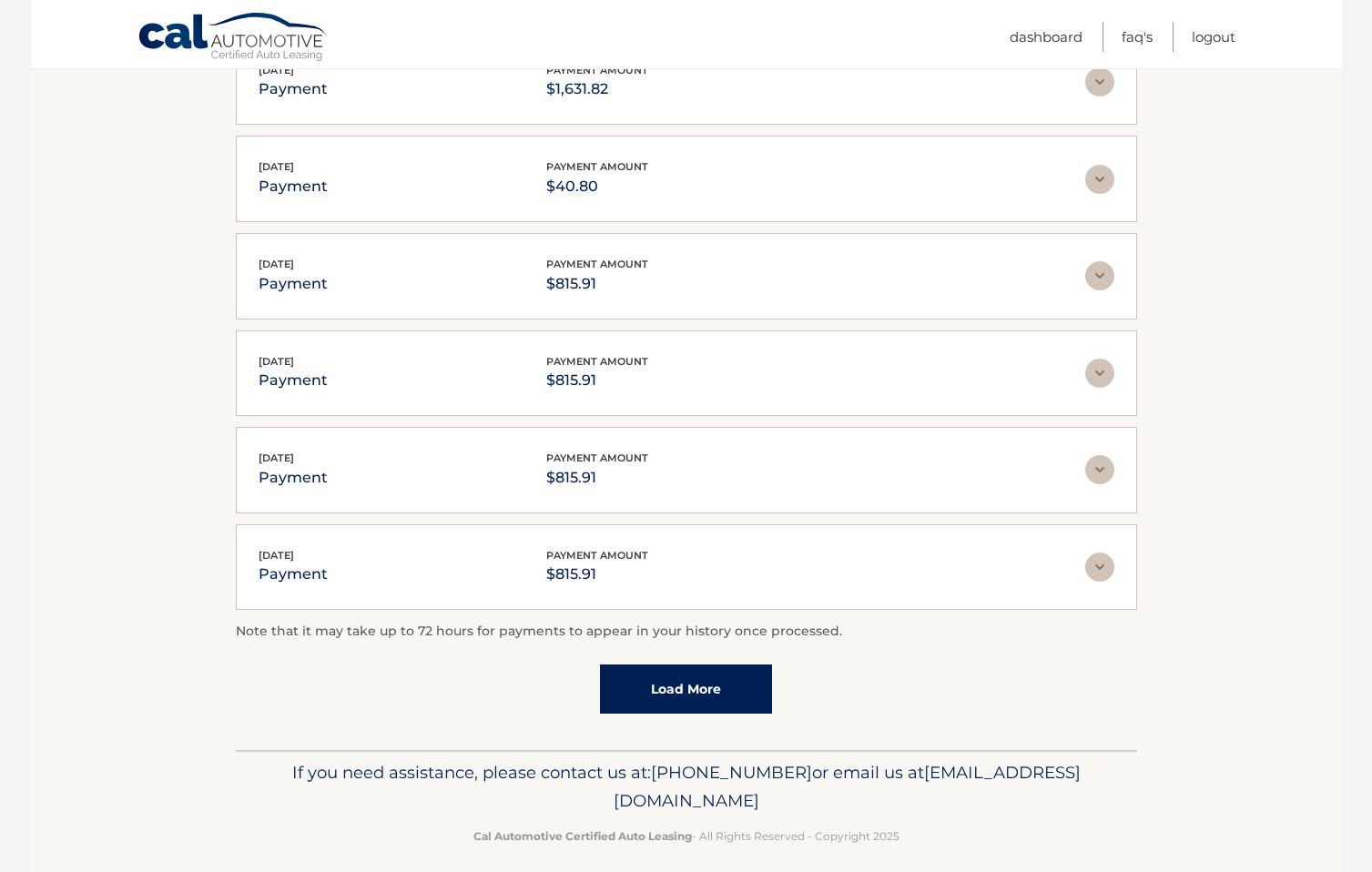
click at [666, 664] on link "Load More" at bounding box center [686, 688] width 172 height 49
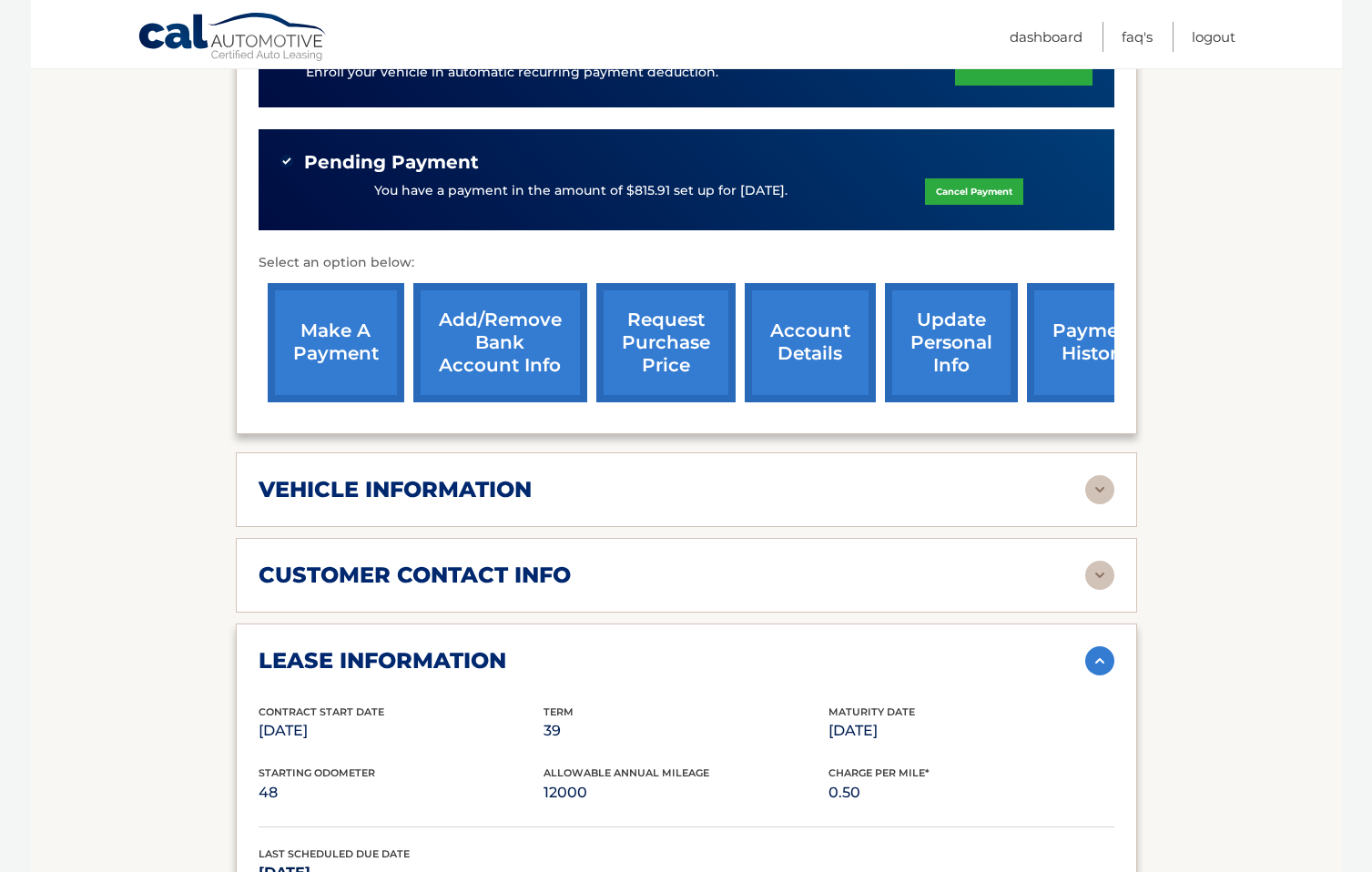
scroll to position [569, 0]
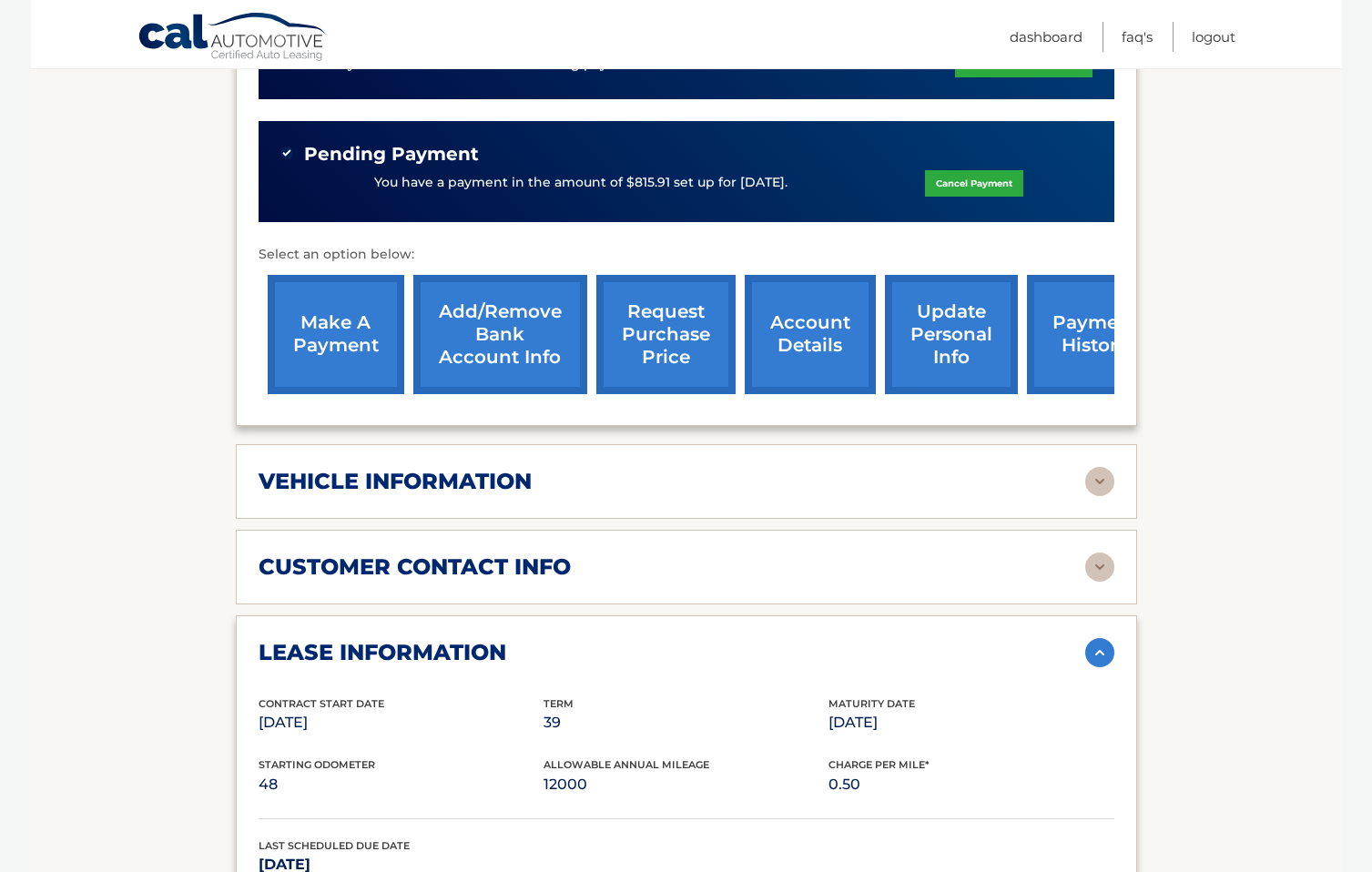
click at [648, 327] on link "request purchase price" at bounding box center [666, 334] width 140 height 119
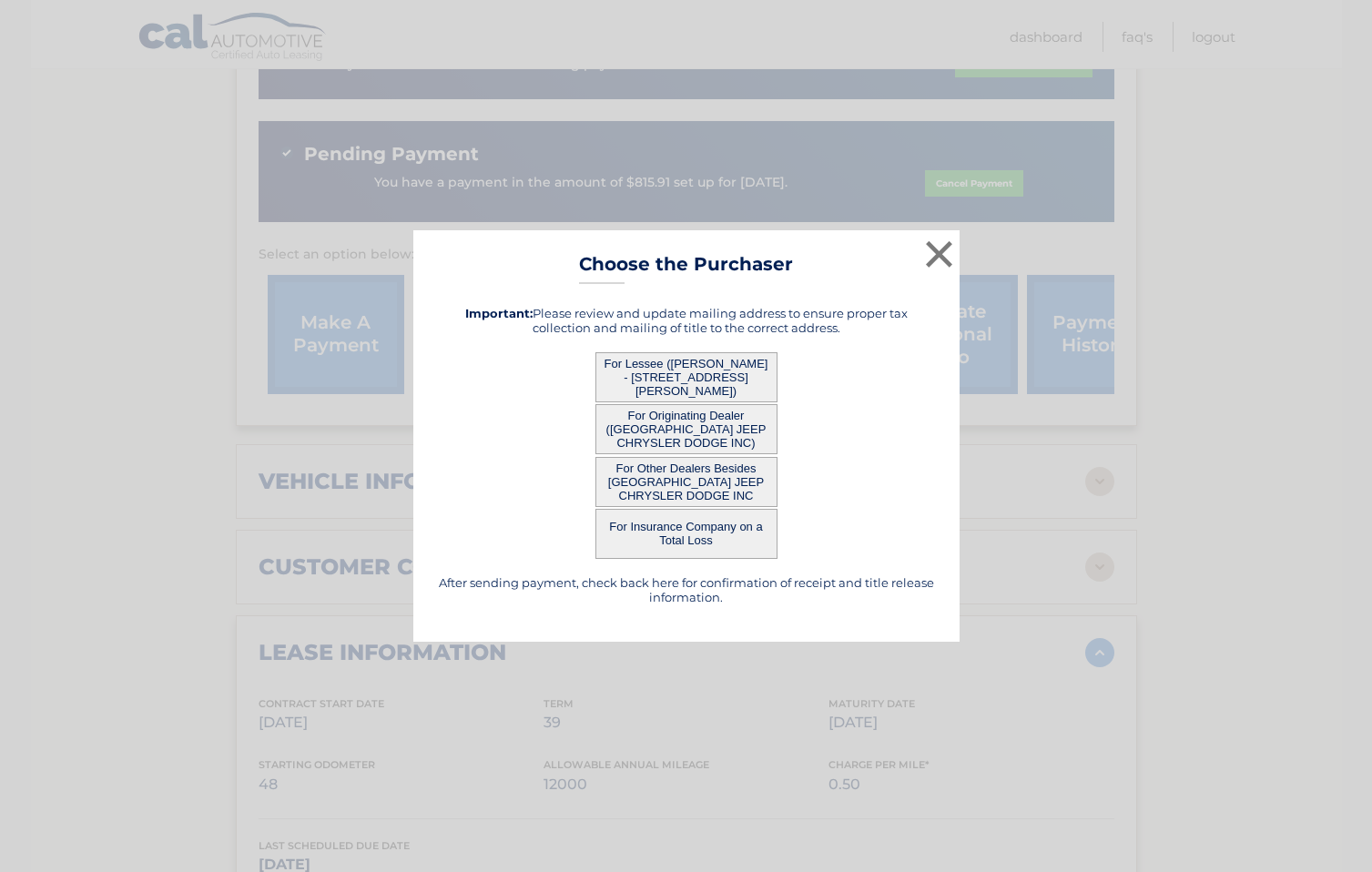
click at [686, 385] on button "For Lessee ([PERSON_NAME] - [STREET_ADDRESS][PERSON_NAME])" at bounding box center [686, 377] width 182 height 50
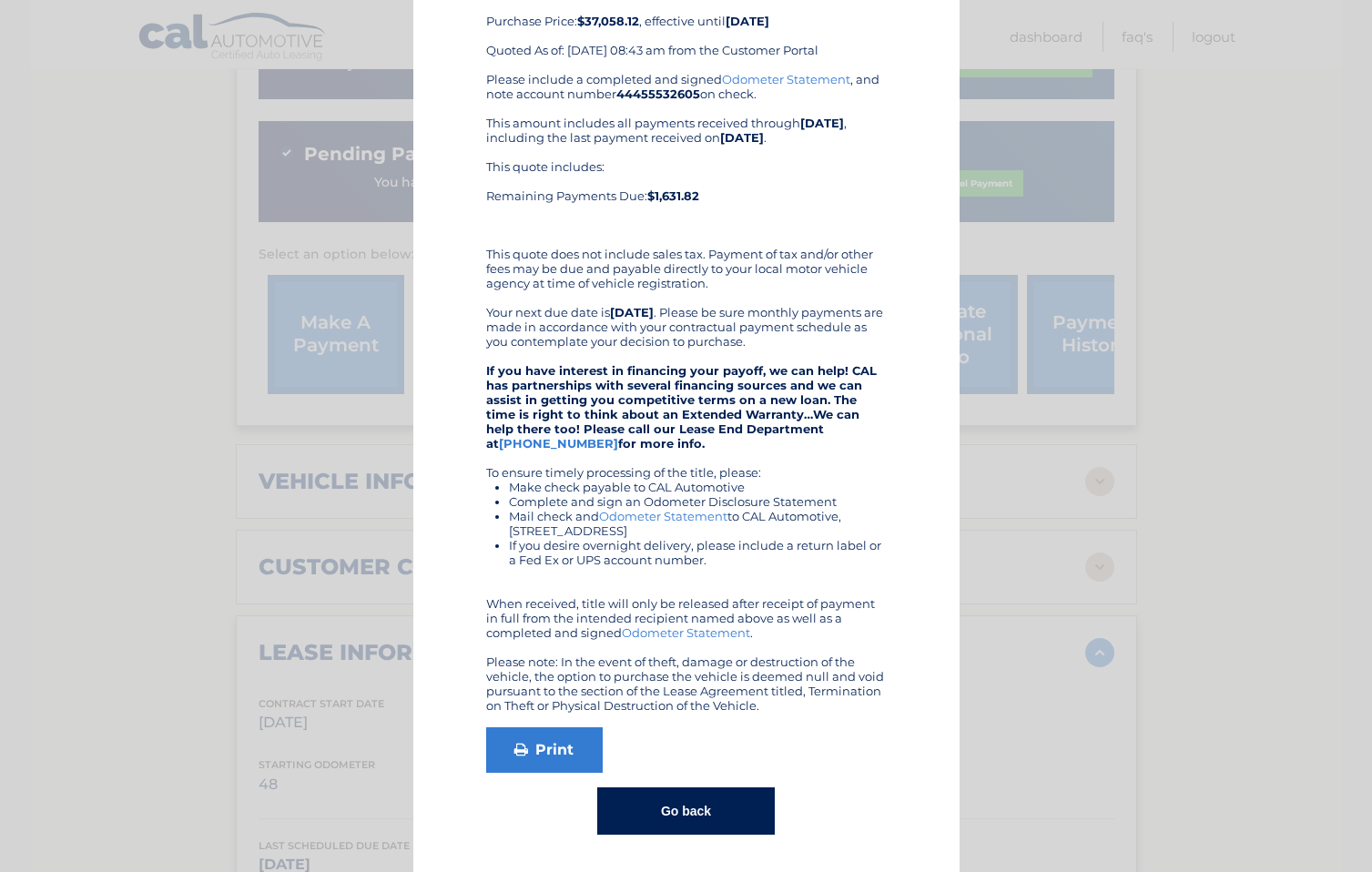
scroll to position [0, 0]
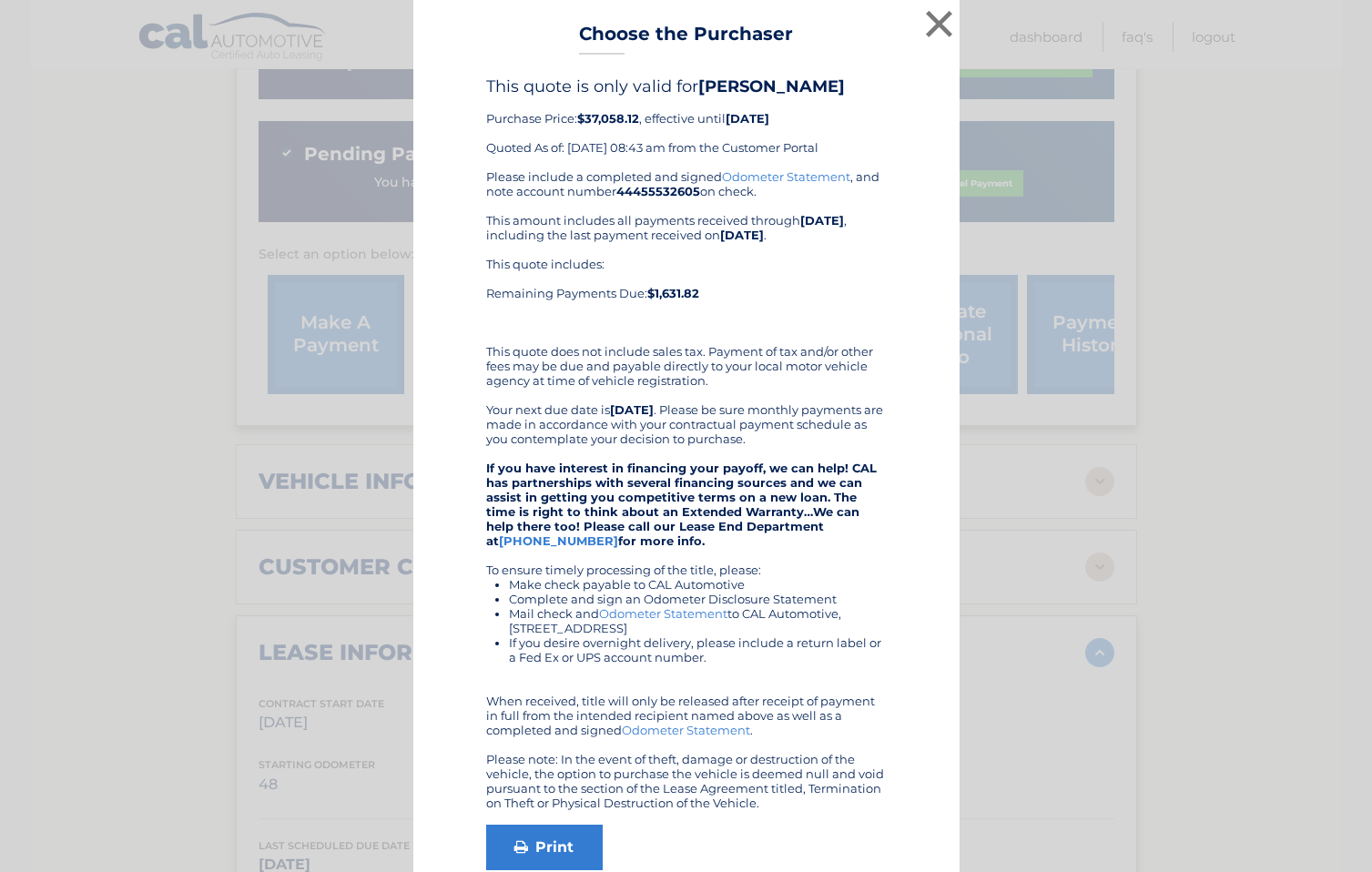
click at [1112, 265] on div "× Choose the Purchaser Go back to menu After sending payment, check back here f…" at bounding box center [686, 484] width 1357 height 969
